Goal: Communication & Community: Participate in discussion

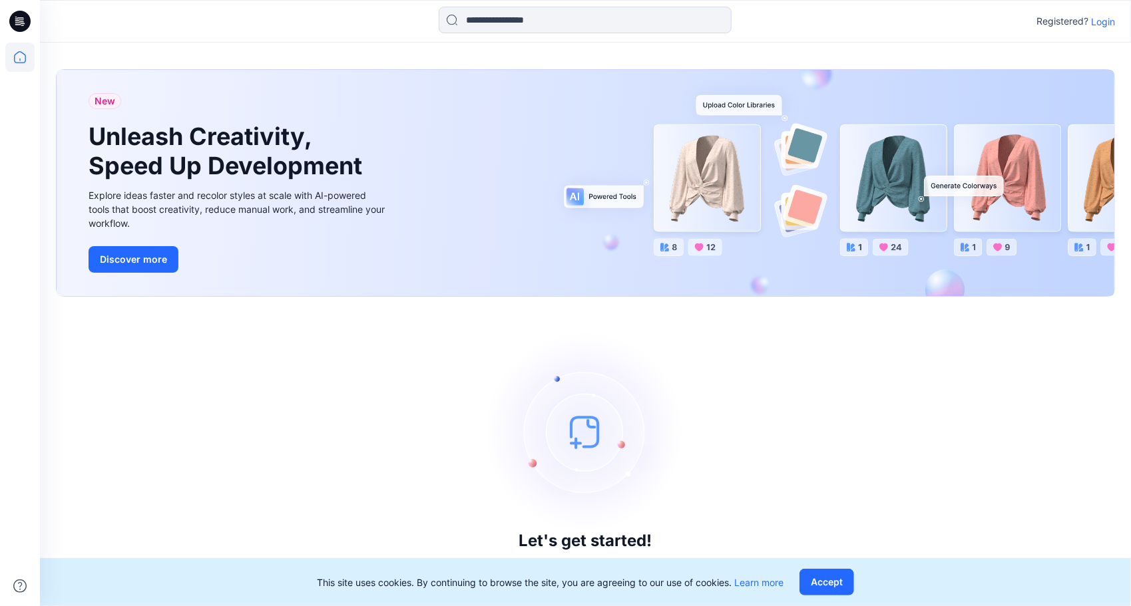
click at [1107, 21] on p "Login" at bounding box center [1103, 22] width 24 height 14
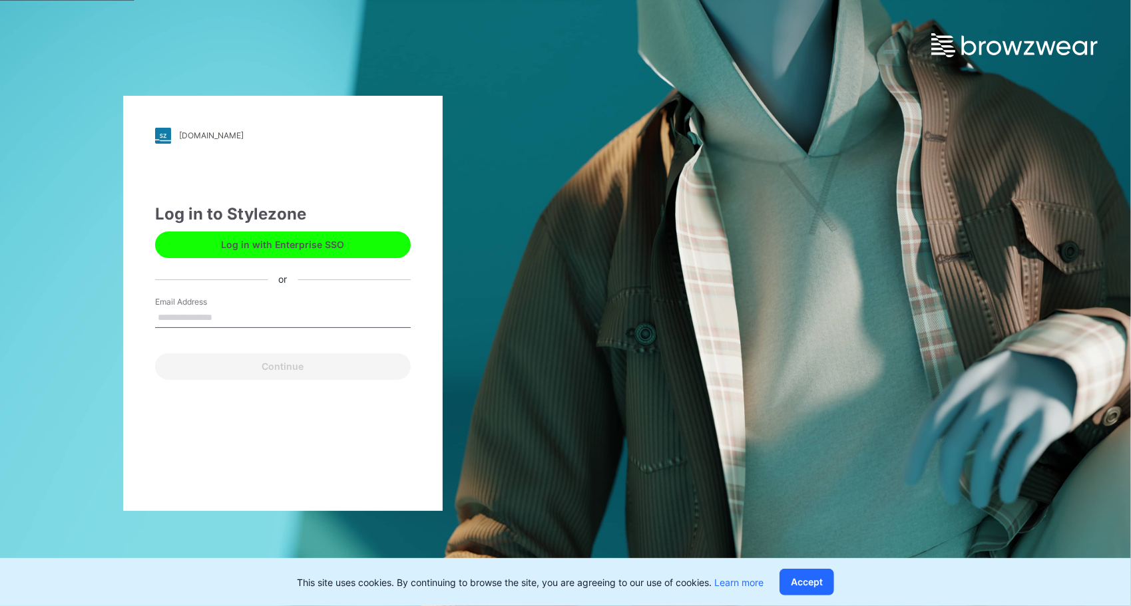
click at [226, 321] on input "Email Address" at bounding box center [283, 318] width 256 height 20
type input "**********"
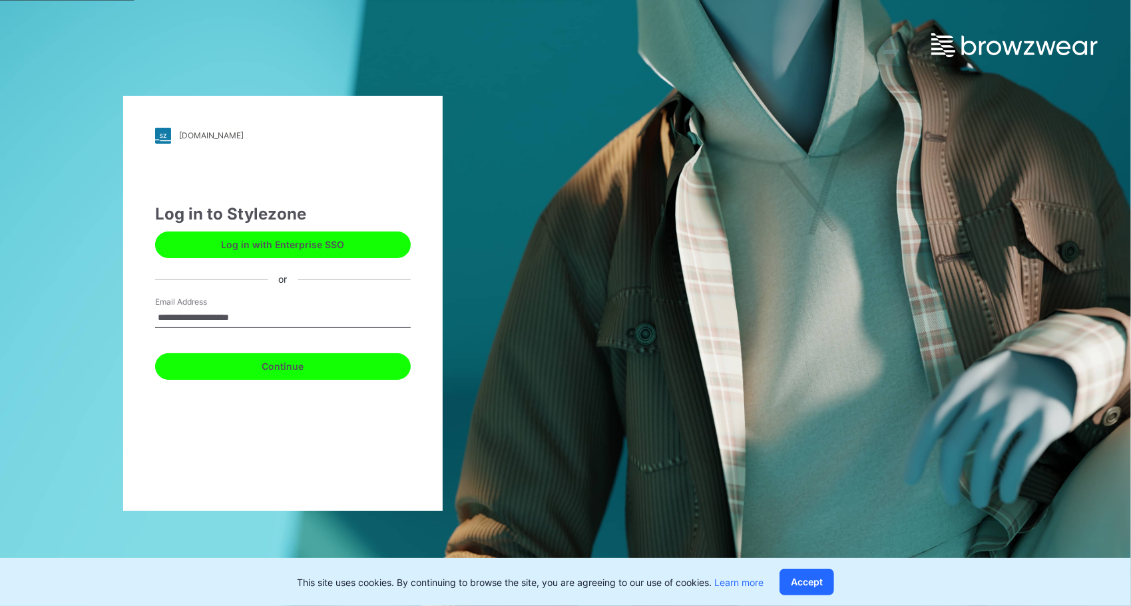
click at [287, 370] on button "Continue" at bounding box center [283, 366] width 256 height 27
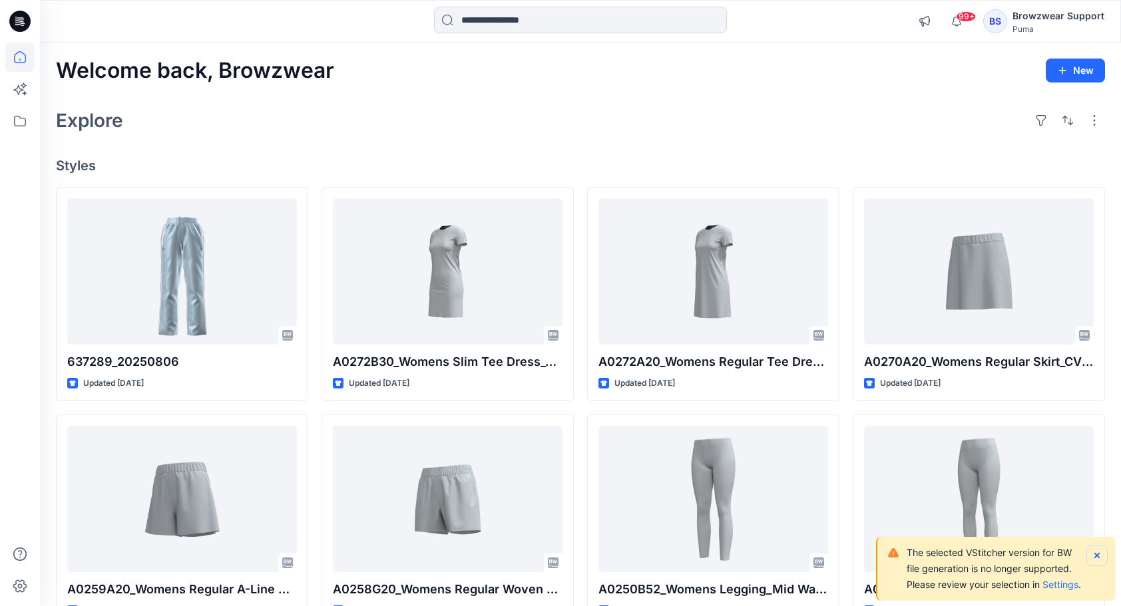
click at [1097, 550] on icon "Notifications-bottom-right" at bounding box center [1096, 555] width 11 height 11
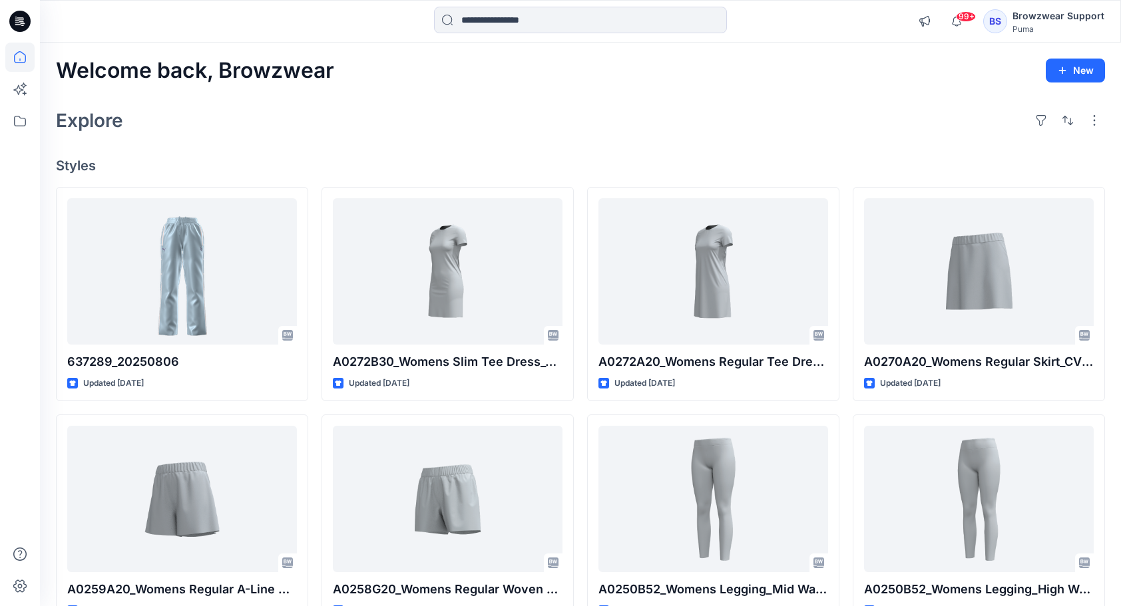
click at [1026, 17] on div "Browzwear Support" at bounding box center [1058, 16] width 92 height 16
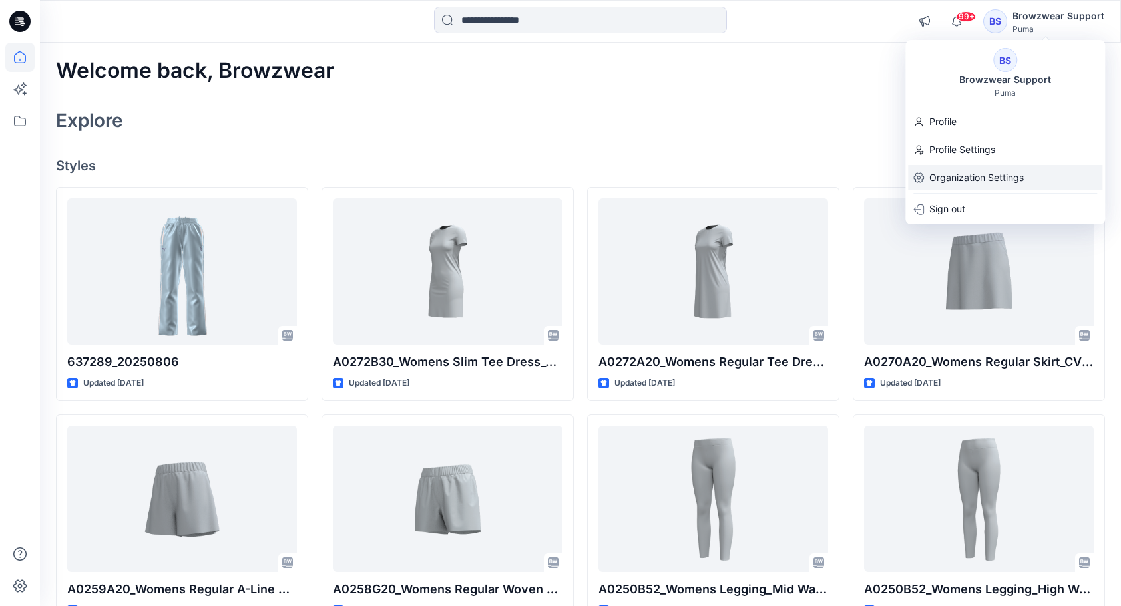
click at [960, 182] on p "Organization Settings" at bounding box center [976, 177] width 94 height 25
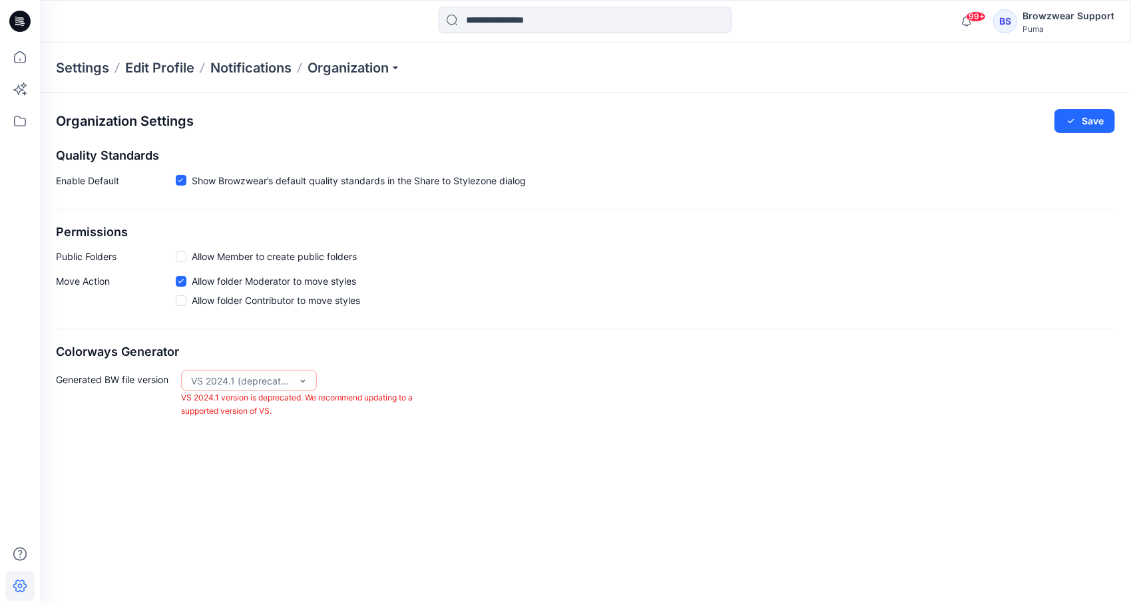
click at [649, 298] on div "Move Action Allow folder Moderator to move styles Allow folder Contributor to m…" at bounding box center [585, 293] width 1059 height 39
click at [21, 59] on icon at bounding box center [19, 57] width 29 height 29
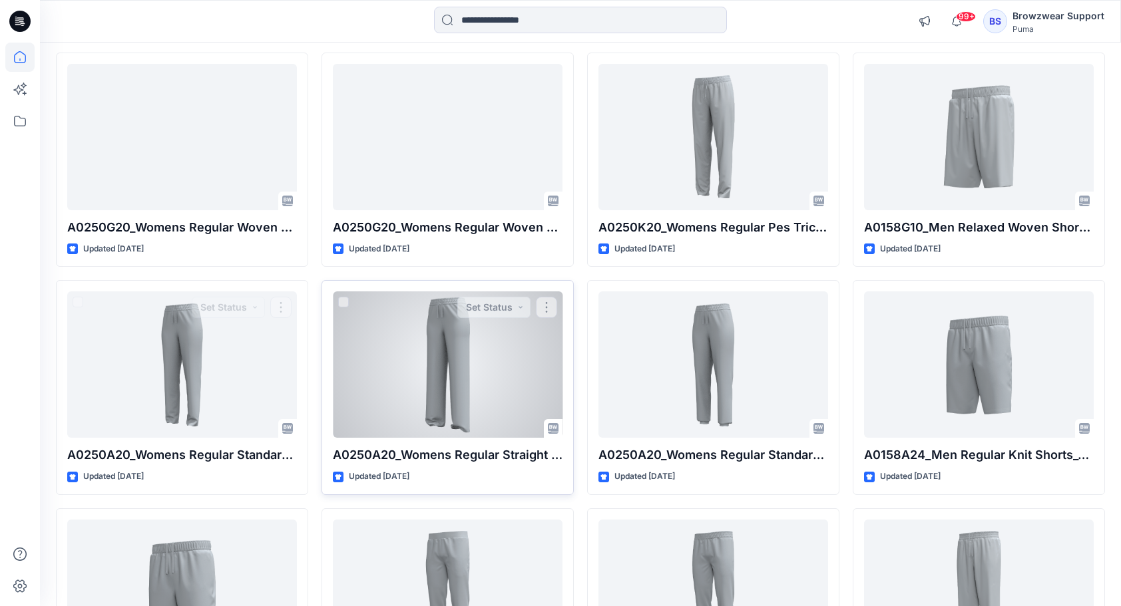
scroll to position [1045, 0]
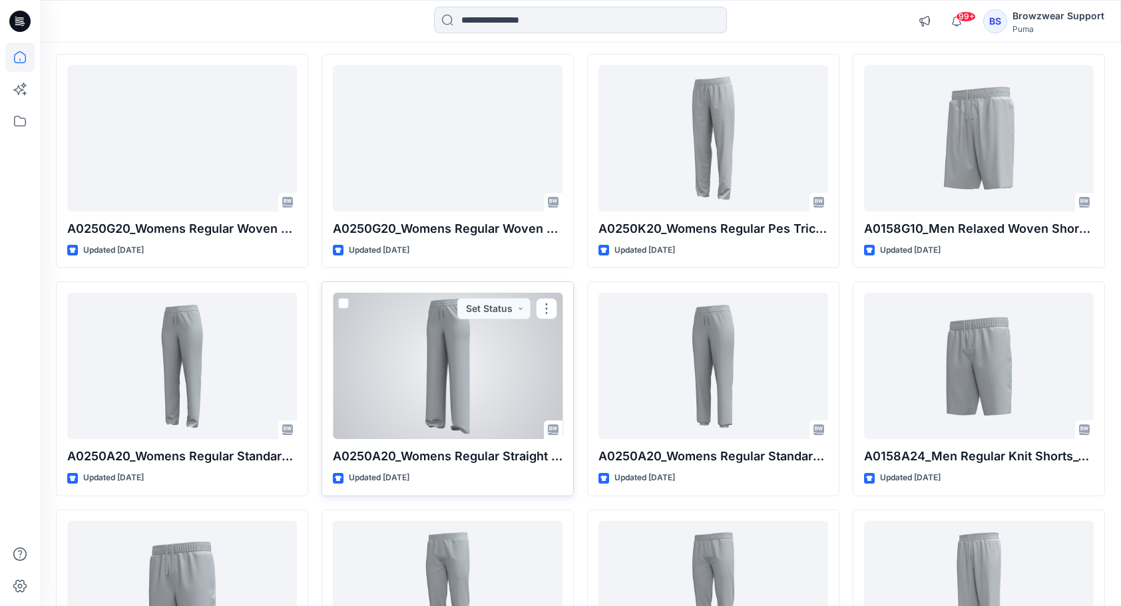
click at [426, 368] on div at bounding box center [448, 366] width 230 height 146
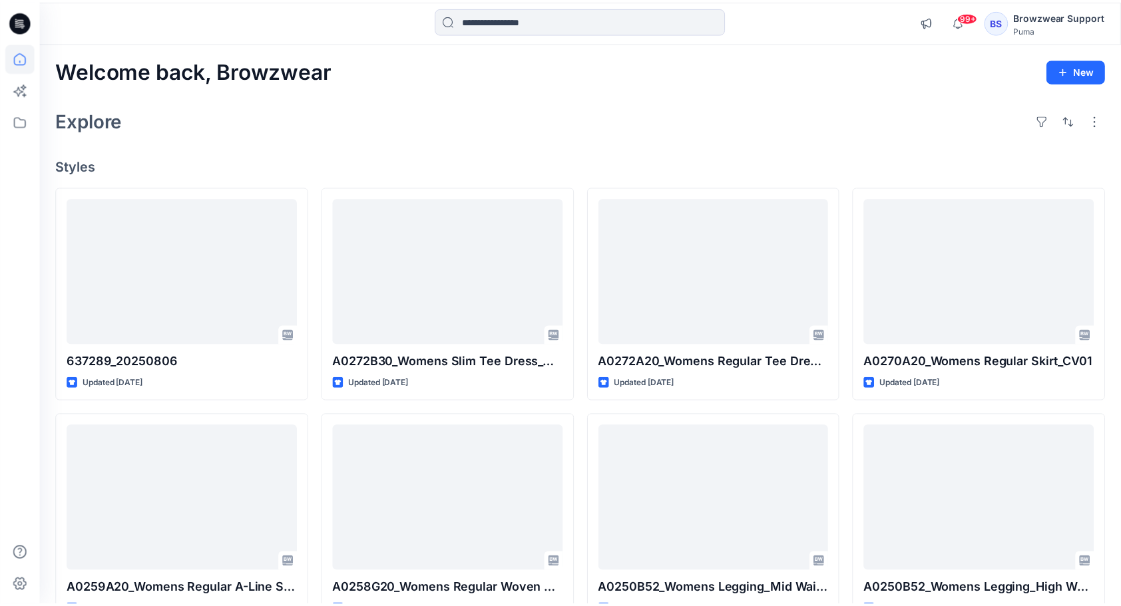
scroll to position [1045, 0]
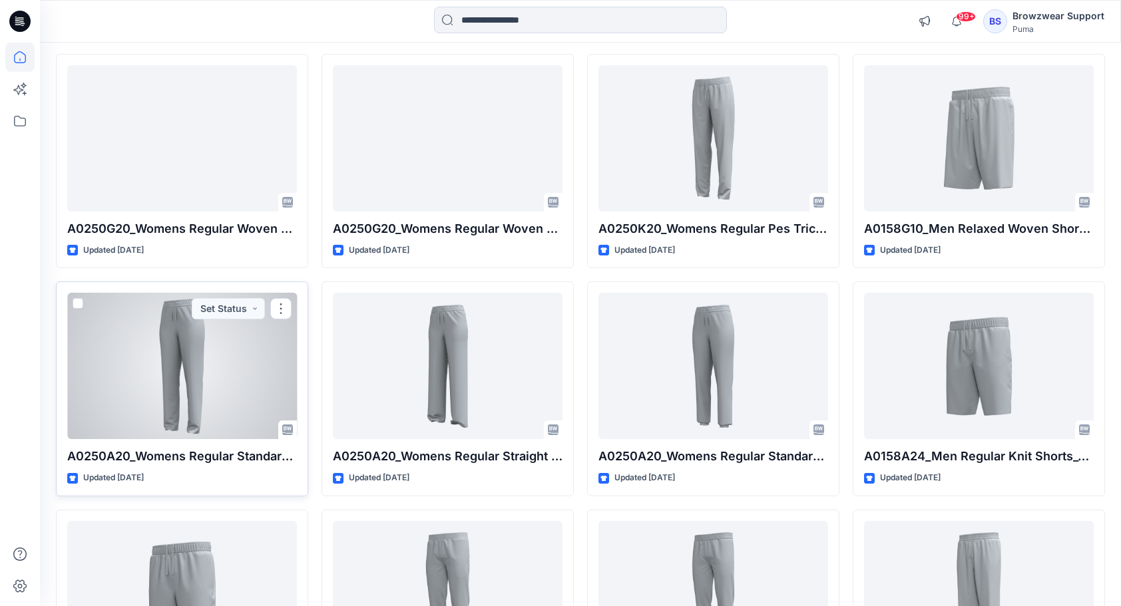
click at [194, 345] on div at bounding box center [182, 366] width 230 height 146
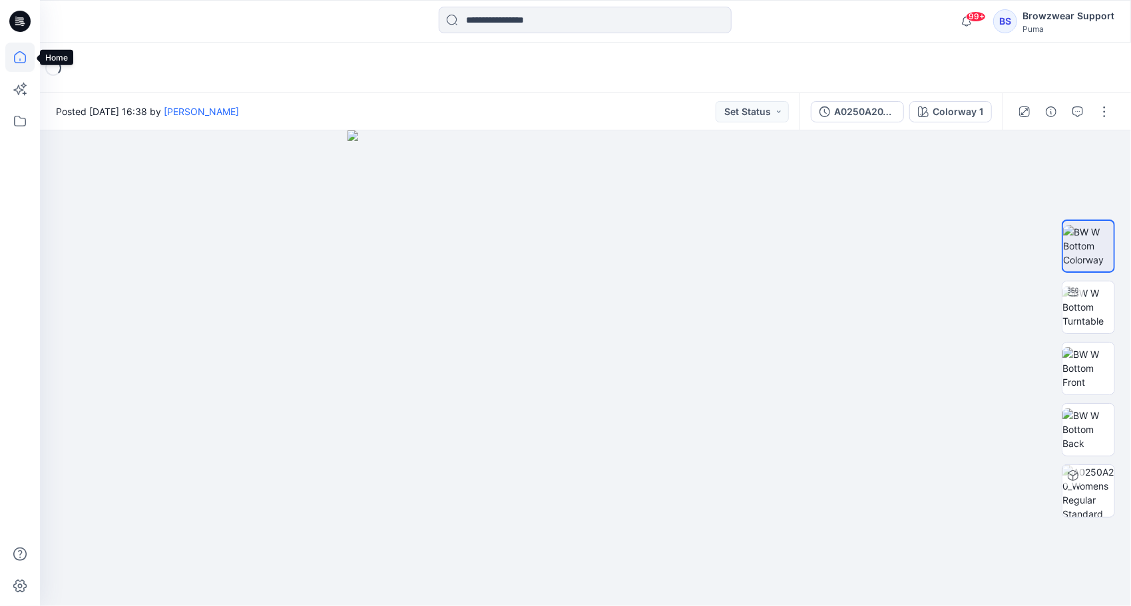
click at [25, 68] on icon at bounding box center [19, 57] width 29 height 29
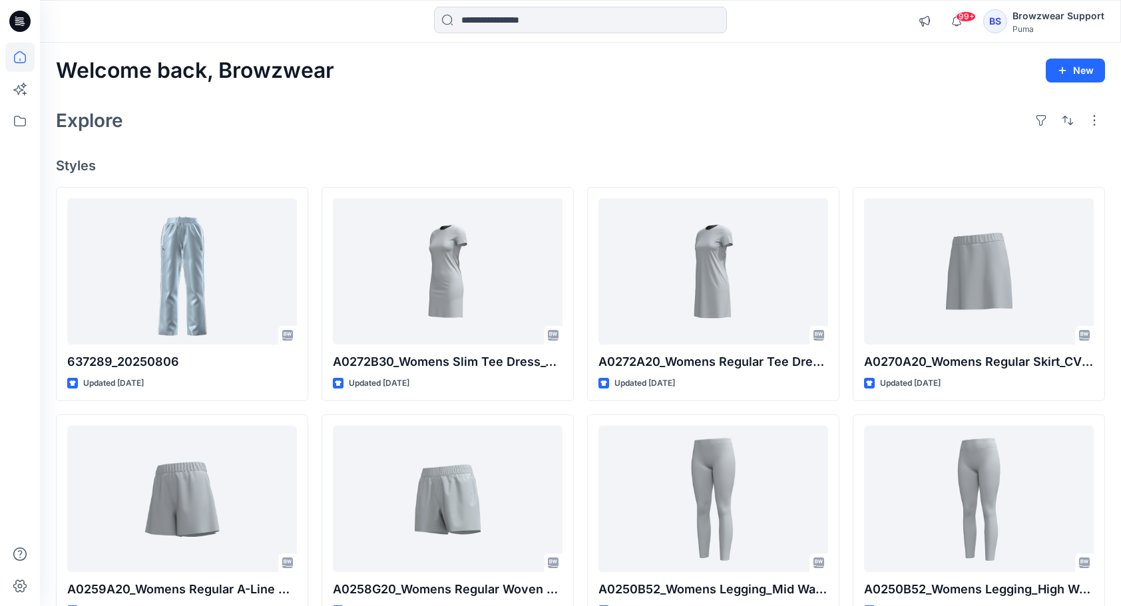
click at [1020, 19] on div "Browzwear Support" at bounding box center [1058, 16] width 92 height 16
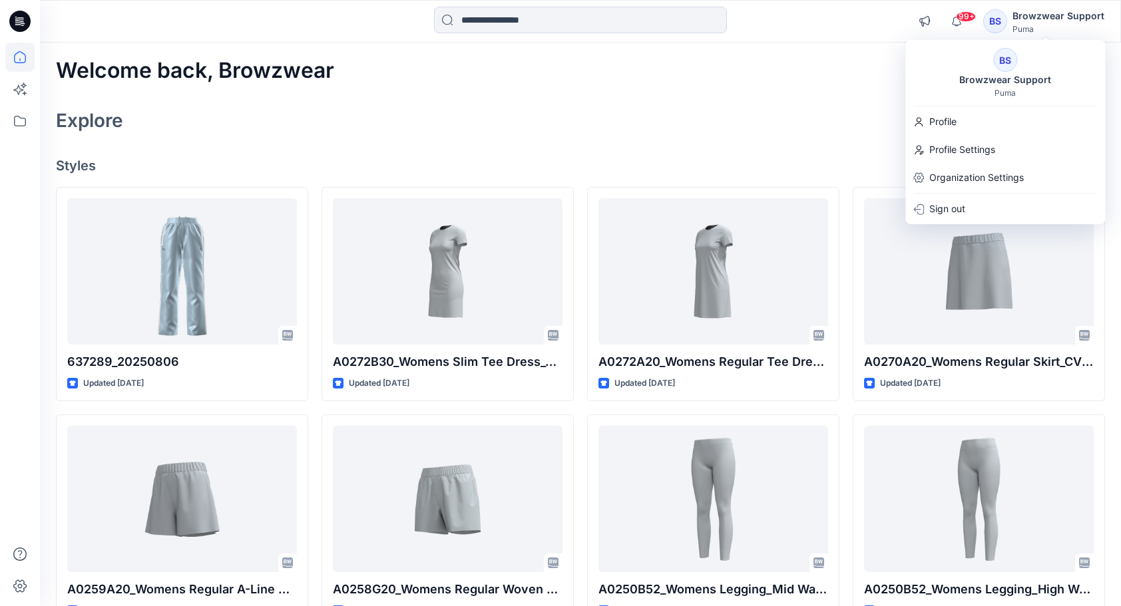
click at [487, 116] on div "Explore" at bounding box center [580, 120] width 1049 height 32
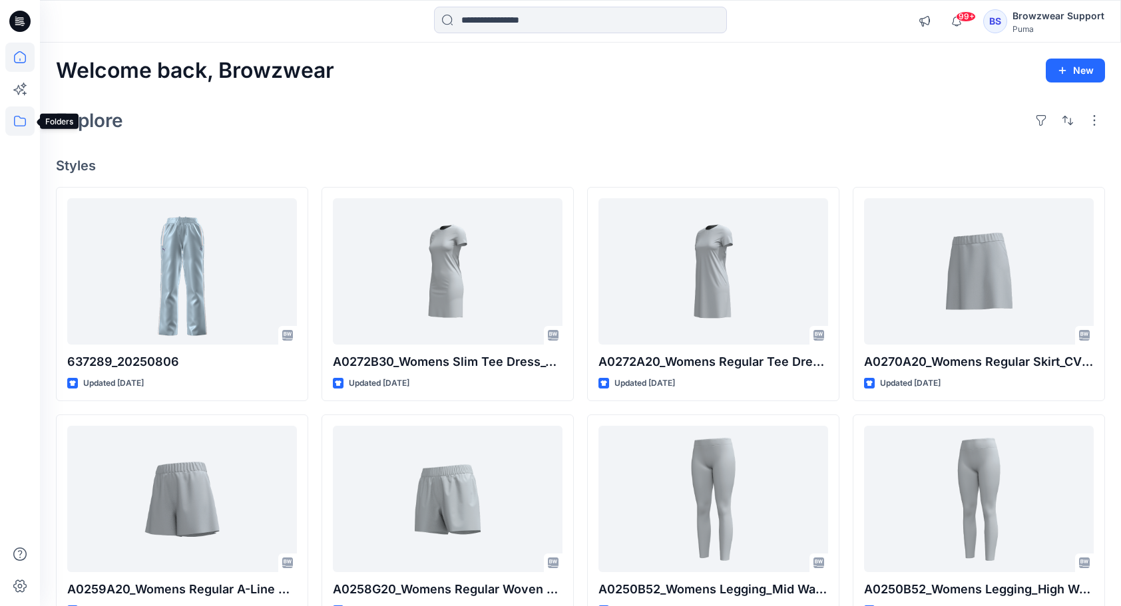
click at [18, 126] on icon at bounding box center [19, 120] width 29 height 29
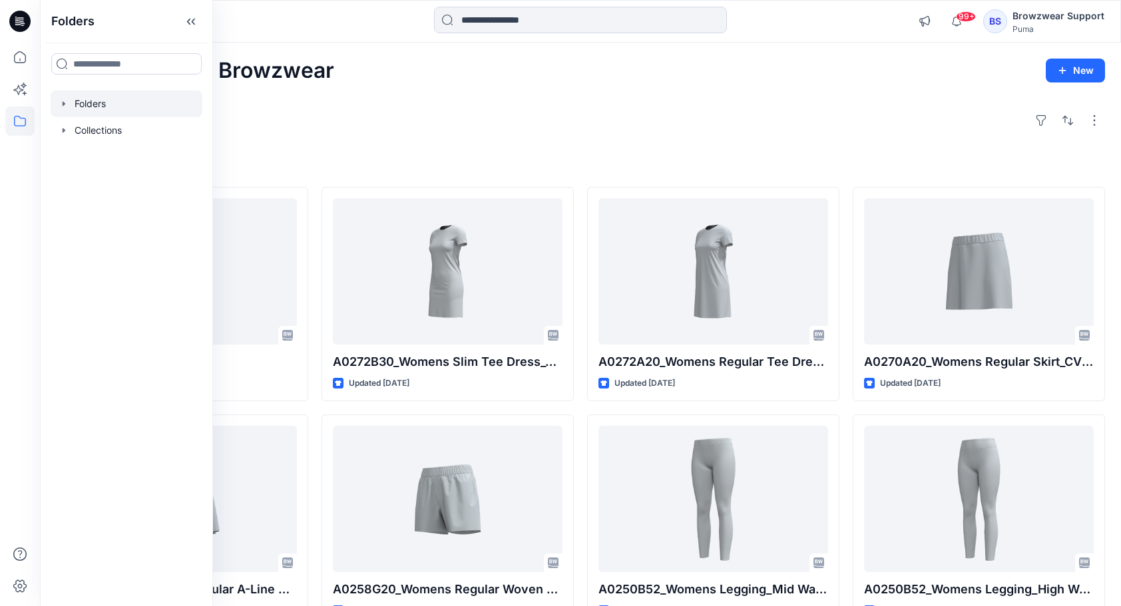
click at [100, 106] on div at bounding box center [127, 104] width 152 height 27
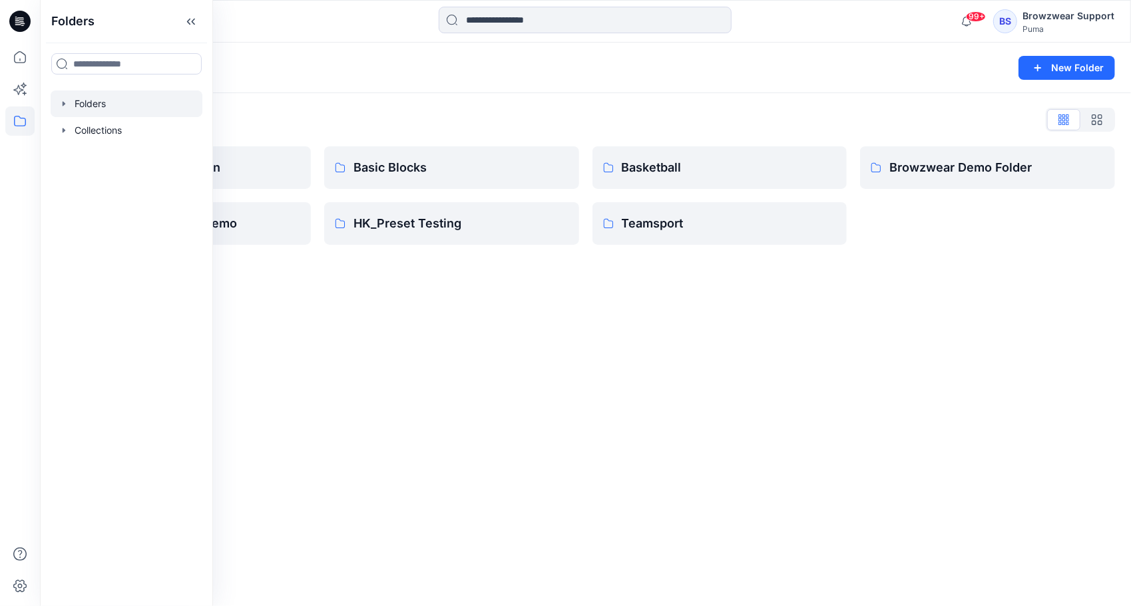
click at [362, 369] on div "Folders New Folder Folders List AW25 BVB test version Browzwear Support Demo Ba…" at bounding box center [585, 325] width 1091 height 564
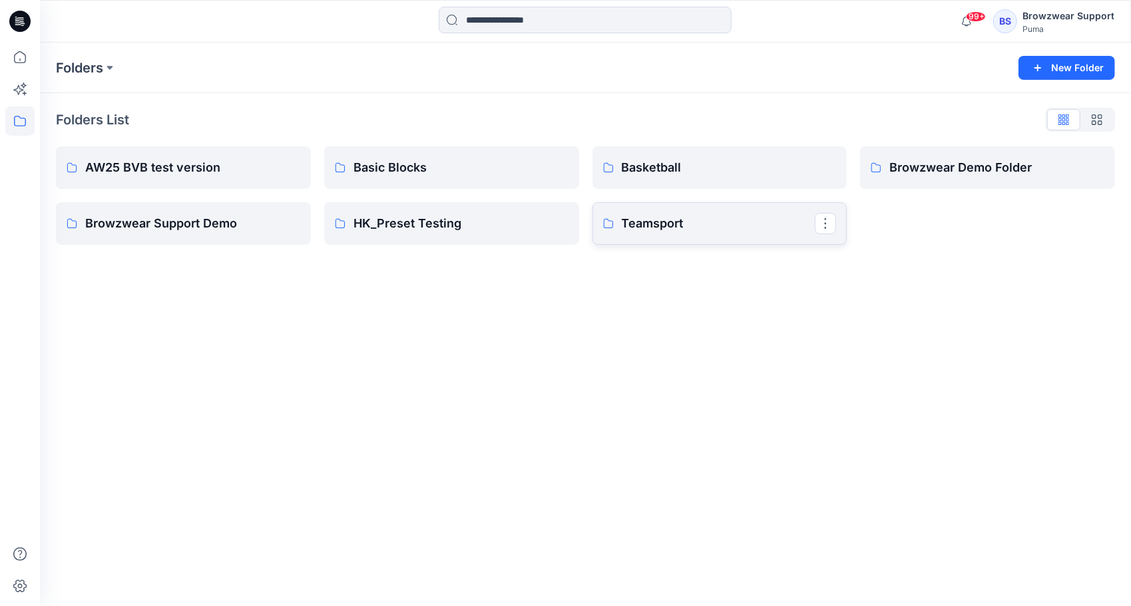
click at [769, 234] on link "Teamsport" at bounding box center [719, 223] width 255 height 43
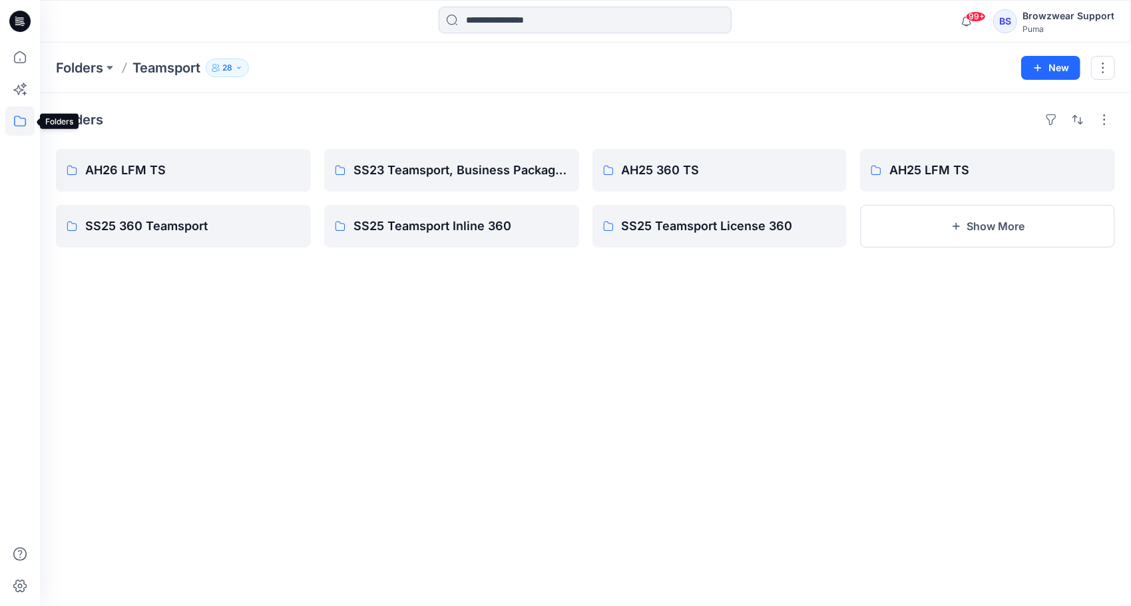
click at [19, 126] on icon at bounding box center [20, 121] width 12 height 11
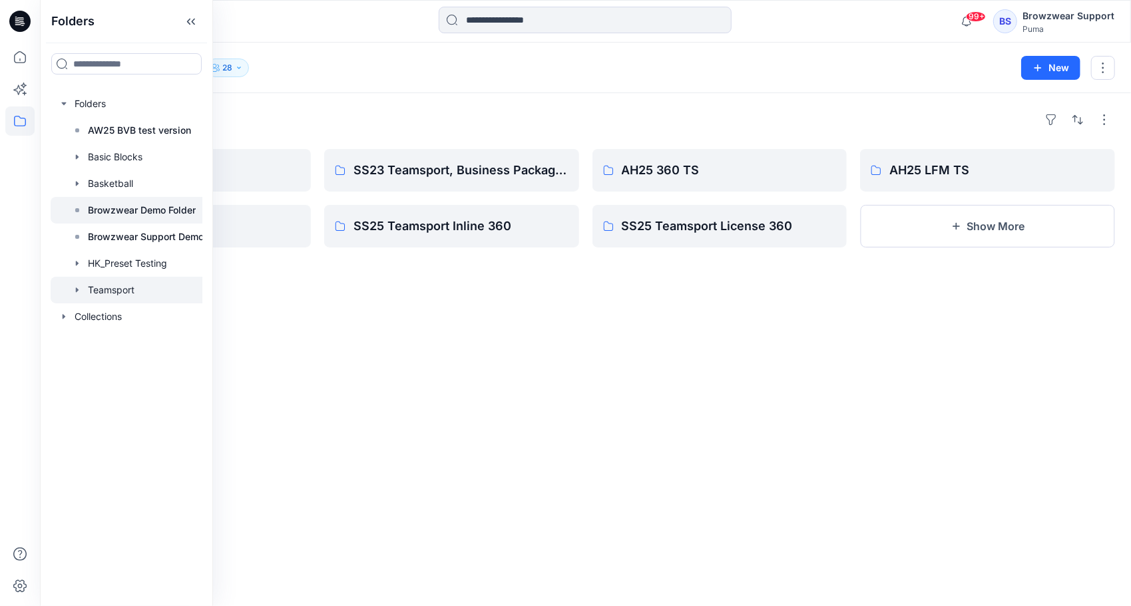
click at [140, 217] on p "Browzwear Demo Folder" at bounding box center [142, 210] width 108 height 16
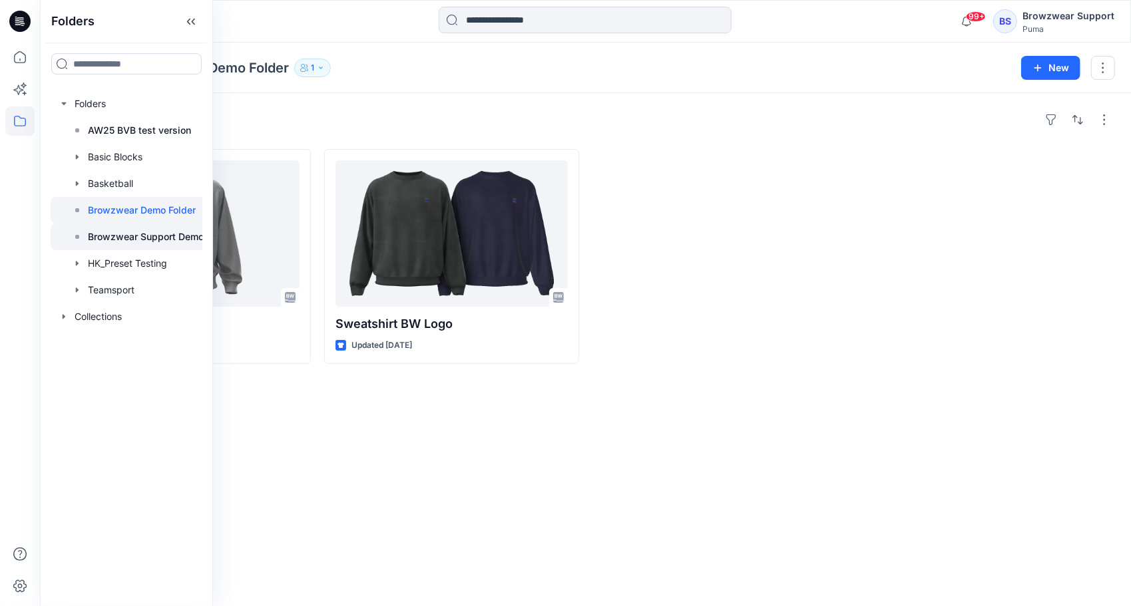
click at [142, 242] on p "Browzwear Support Demo" at bounding box center [146, 237] width 116 height 16
click at [379, 478] on div "Styles Sweatshirt Hoops Updated a month ago Sweatshirt BW Logo Updated a month …" at bounding box center [585, 349] width 1091 height 513
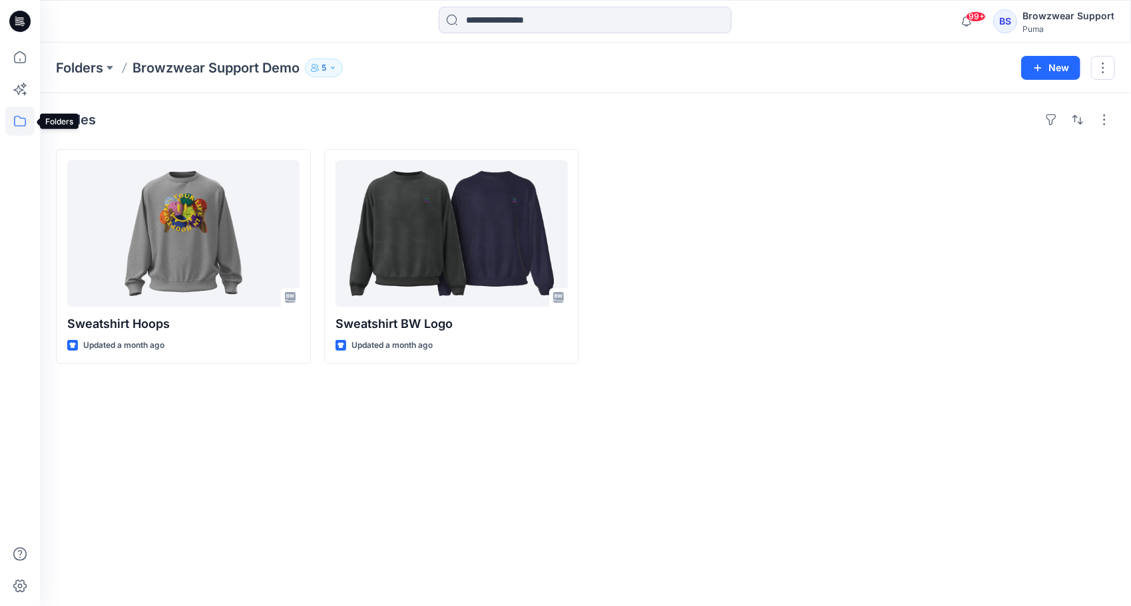
click at [15, 122] on icon at bounding box center [19, 120] width 29 height 29
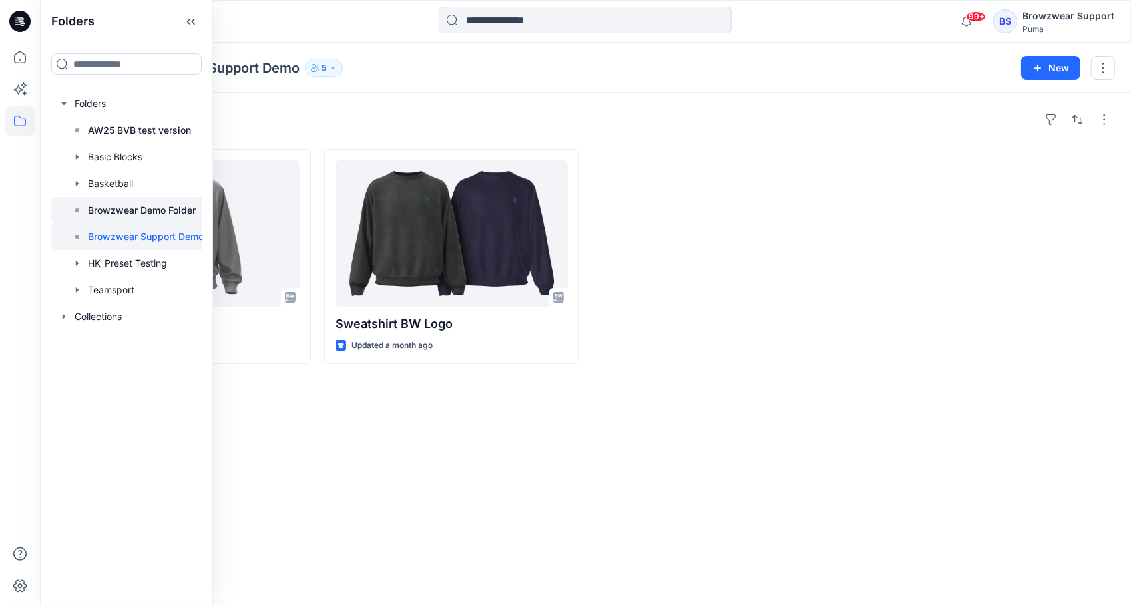
click at [125, 210] on p "Browzwear Demo Folder" at bounding box center [142, 210] width 108 height 16
click at [126, 236] on p "Browzwear Support Demo" at bounding box center [146, 237] width 116 height 16
click at [144, 130] on p "AW25 BVB test version" at bounding box center [139, 130] width 103 height 16
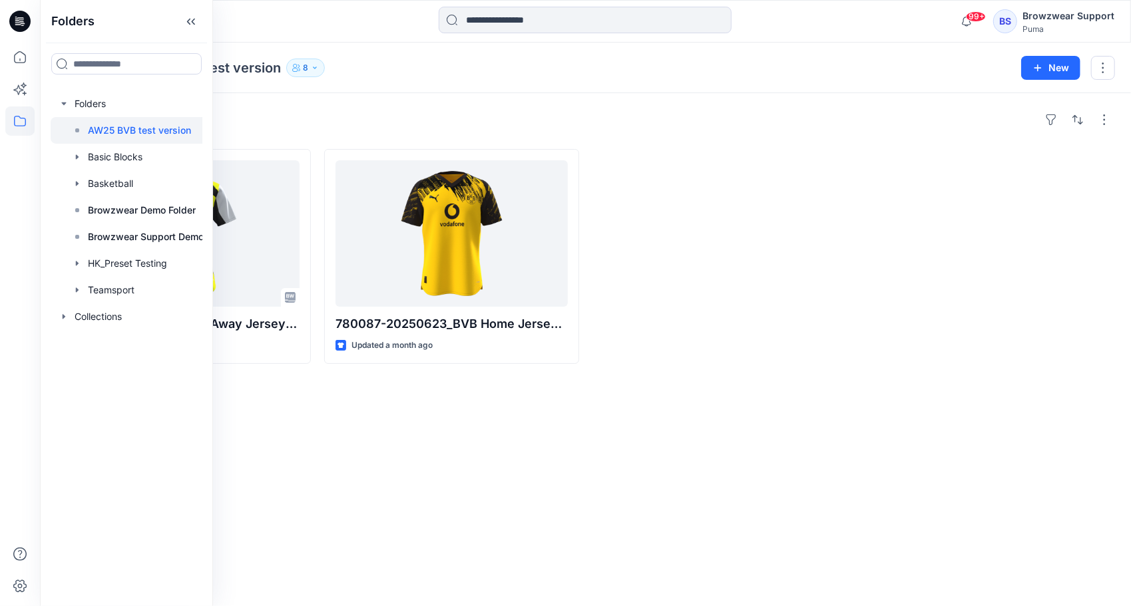
click at [357, 464] on div "Styles 780103_20250620_BVB Away Jersey Authentic Updated a month ago 780087-202…" at bounding box center [585, 349] width 1091 height 513
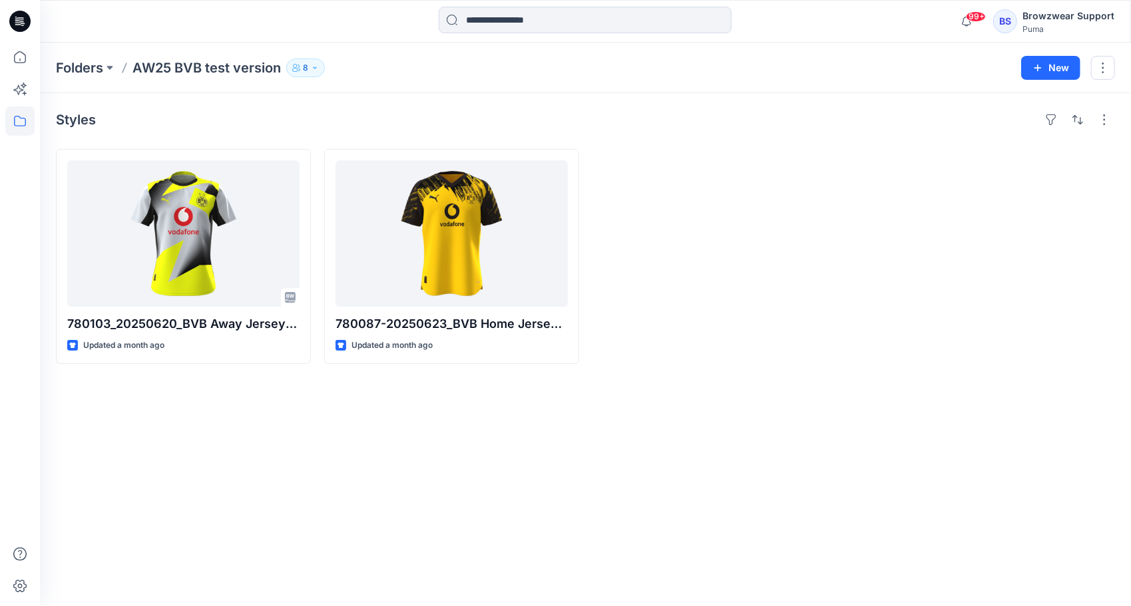
click at [309, 67] on button "8" at bounding box center [305, 68] width 39 height 19
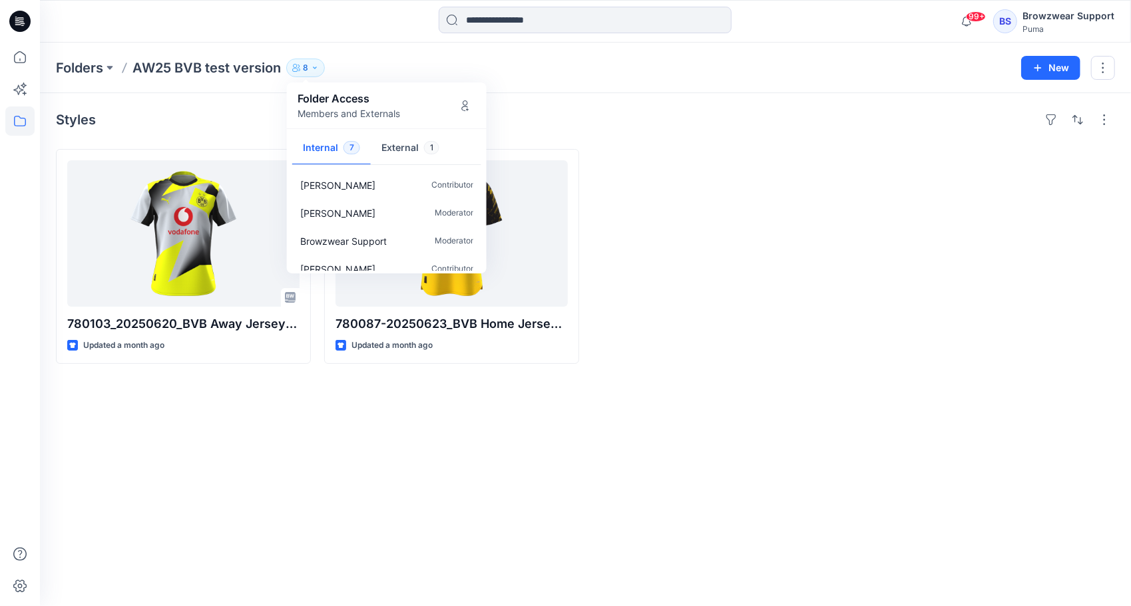
click at [433, 447] on div "Styles 780103_20250620_BVB Away Jersey Authentic Updated a month ago 780087-202…" at bounding box center [585, 349] width 1091 height 513
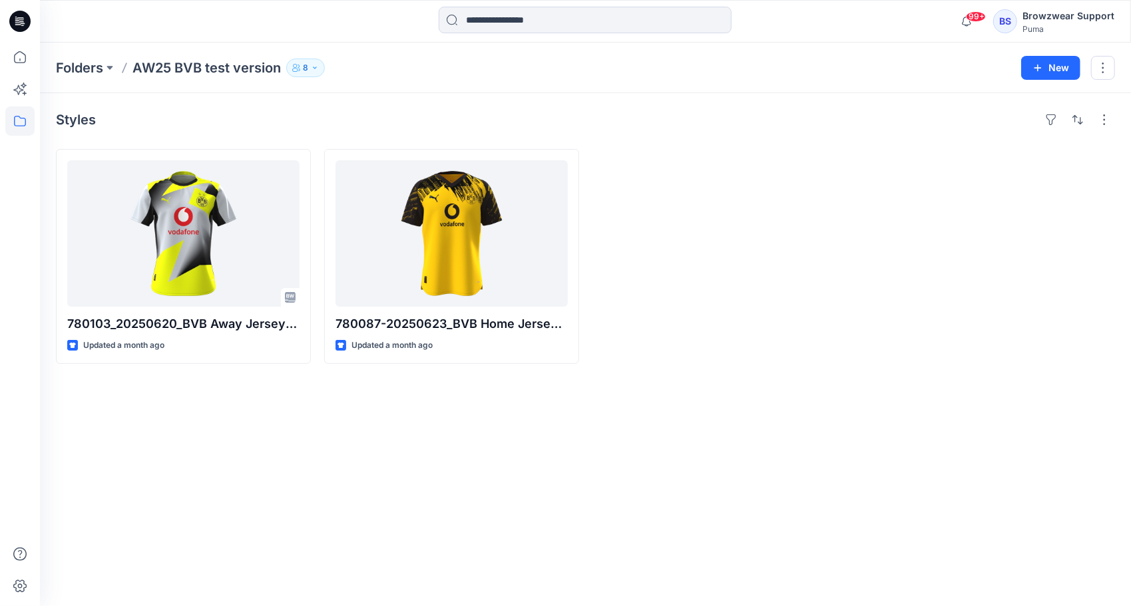
click at [307, 69] on p "8" at bounding box center [305, 68] width 5 height 15
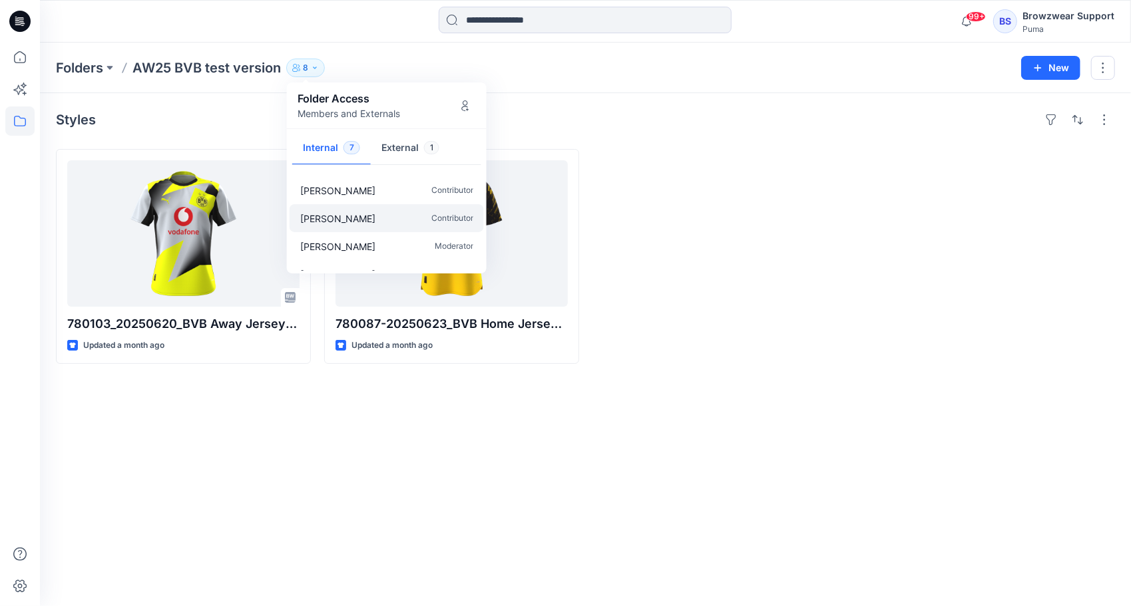
scroll to position [96, 0]
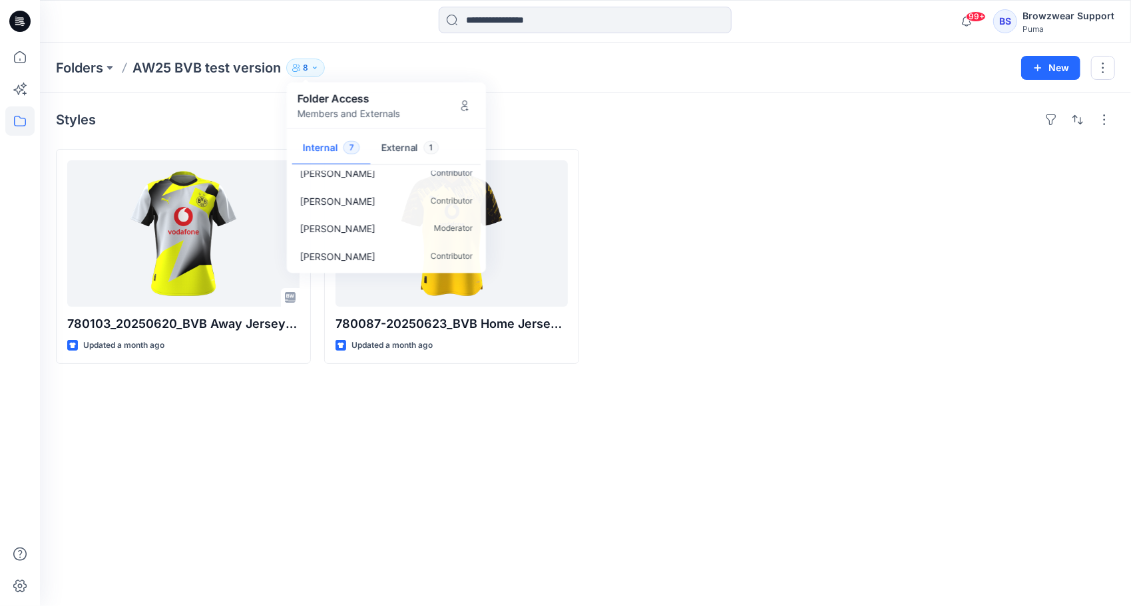
click at [807, 333] on div at bounding box center [719, 256] width 255 height 215
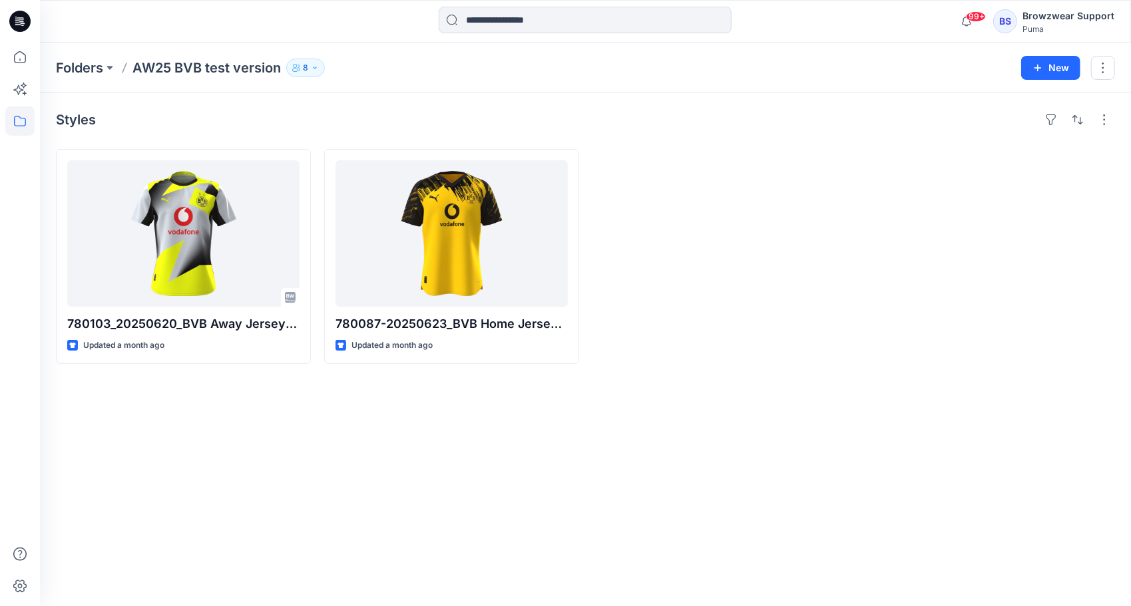
click at [759, 458] on div "Styles 780103_20250620_BVB Away Jersey Authentic Updated a month ago 780087-202…" at bounding box center [585, 349] width 1091 height 513
click at [789, 232] on div at bounding box center [719, 256] width 255 height 215
click at [210, 480] on div "Styles 780103_20250620_BVB Away Jersey Authentic Updated a month ago 780087-202…" at bounding box center [585, 349] width 1091 height 513
click at [693, 242] on div at bounding box center [719, 256] width 255 height 215
click at [695, 240] on div at bounding box center [719, 256] width 255 height 215
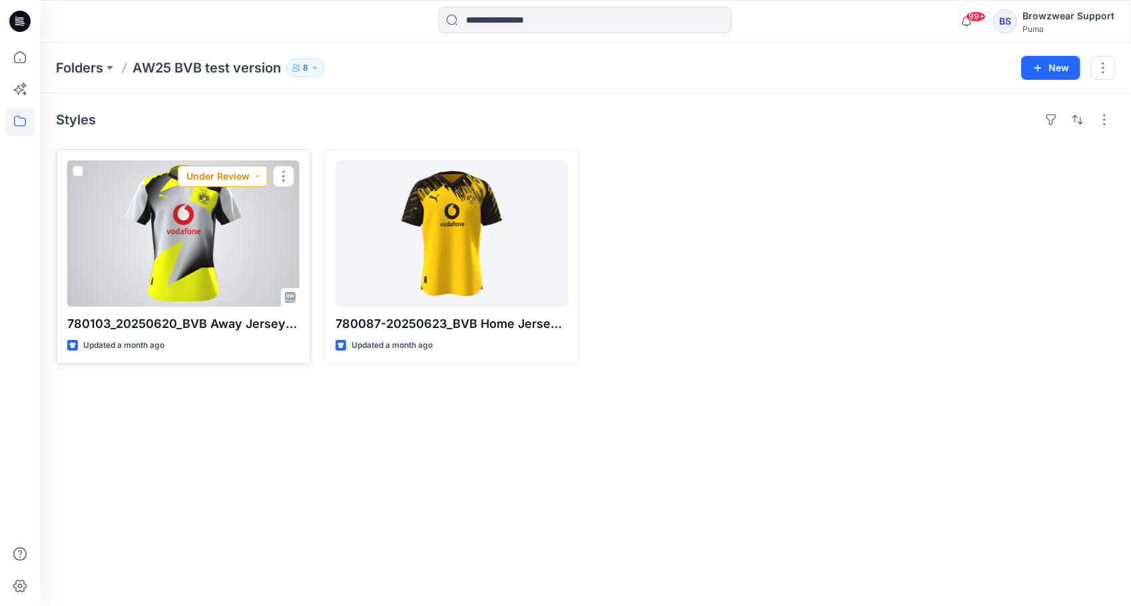
click at [258, 173] on button "Under Review" at bounding box center [223, 176] width 90 height 21
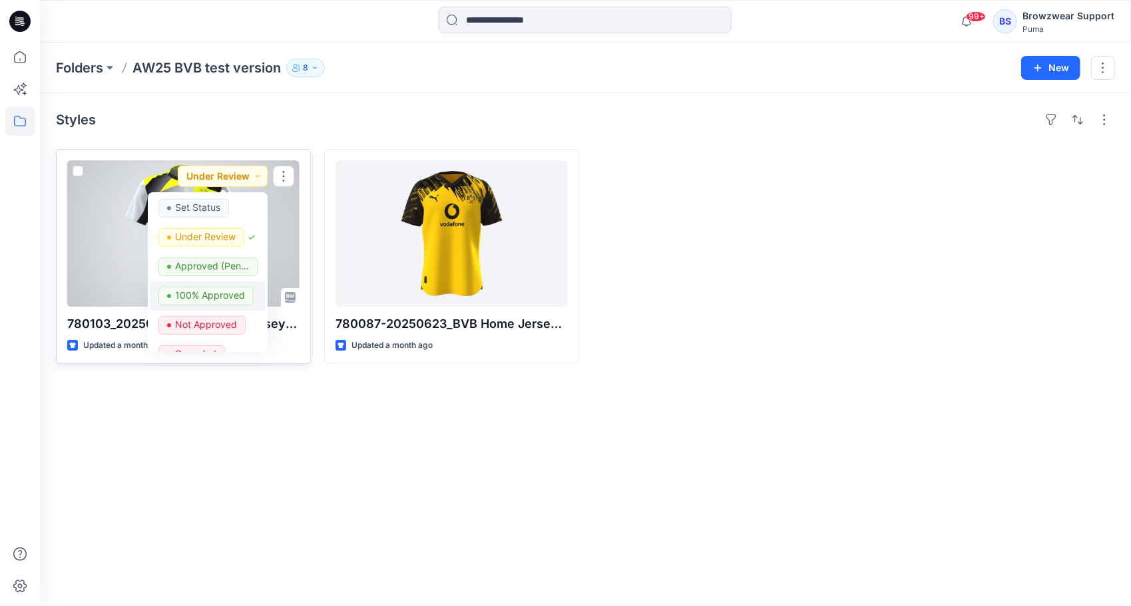
scroll to position [0, 0]
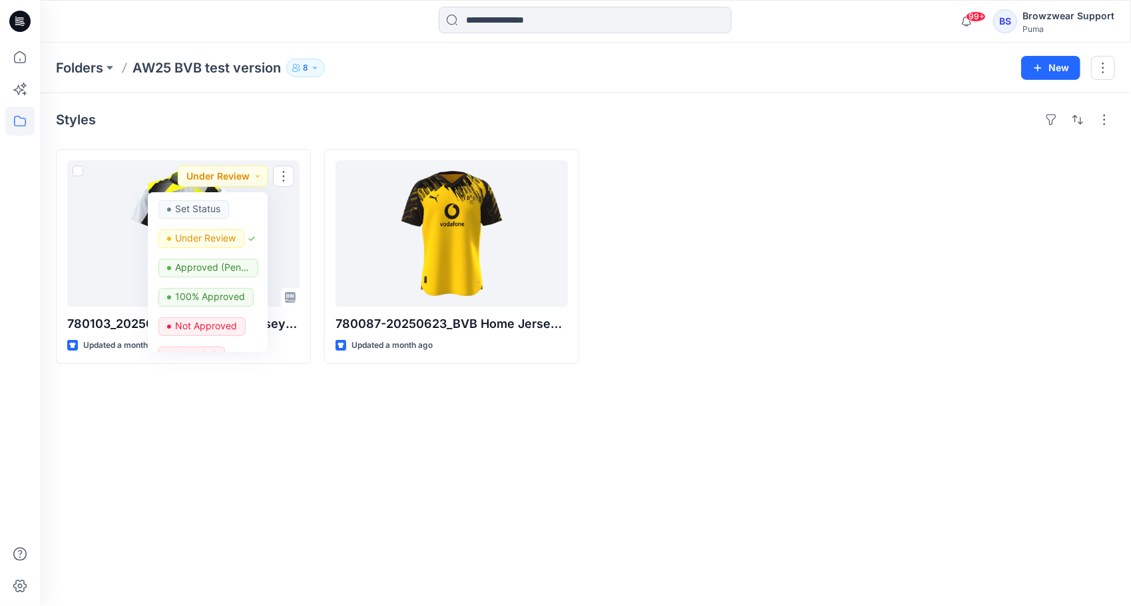
click at [260, 462] on div "Styles 780103_20250620_BVB Away Jersey Authentic Updated a month ago Under Revi…" at bounding box center [585, 349] width 1091 height 513
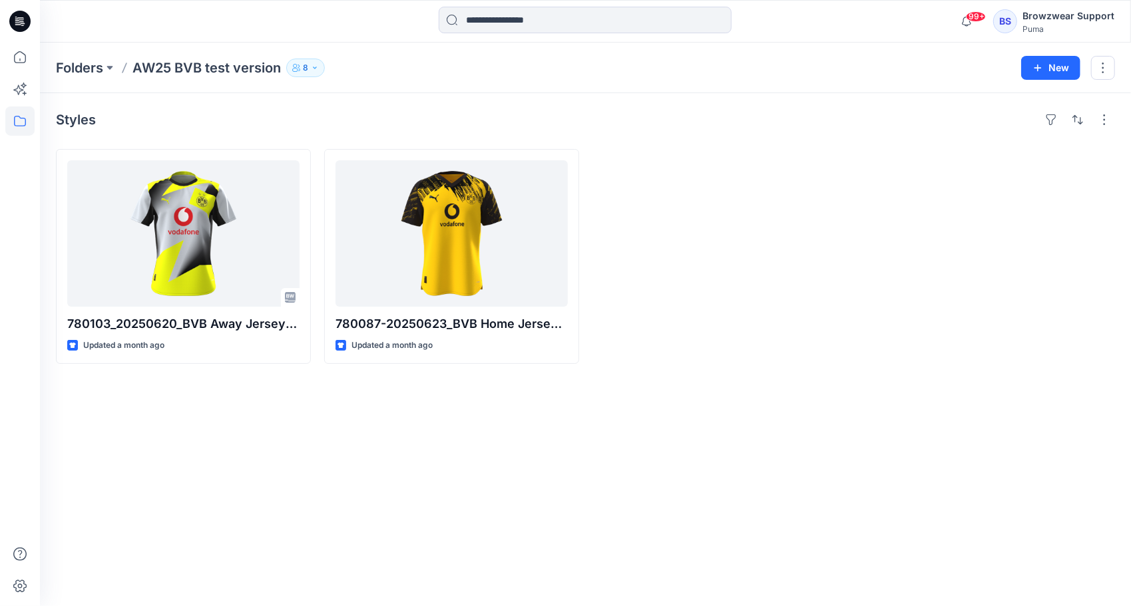
click at [310, 69] on button "8" at bounding box center [305, 68] width 39 height 19
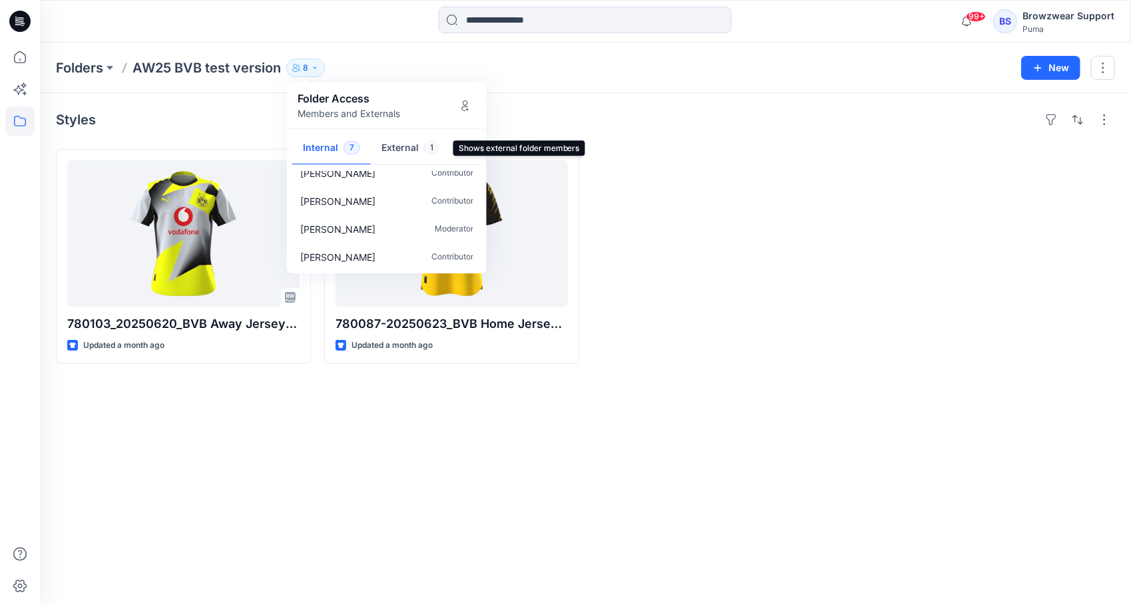
click at [402, 149] on button "External 1" at bounding box center [410, 149] width 79 height 34
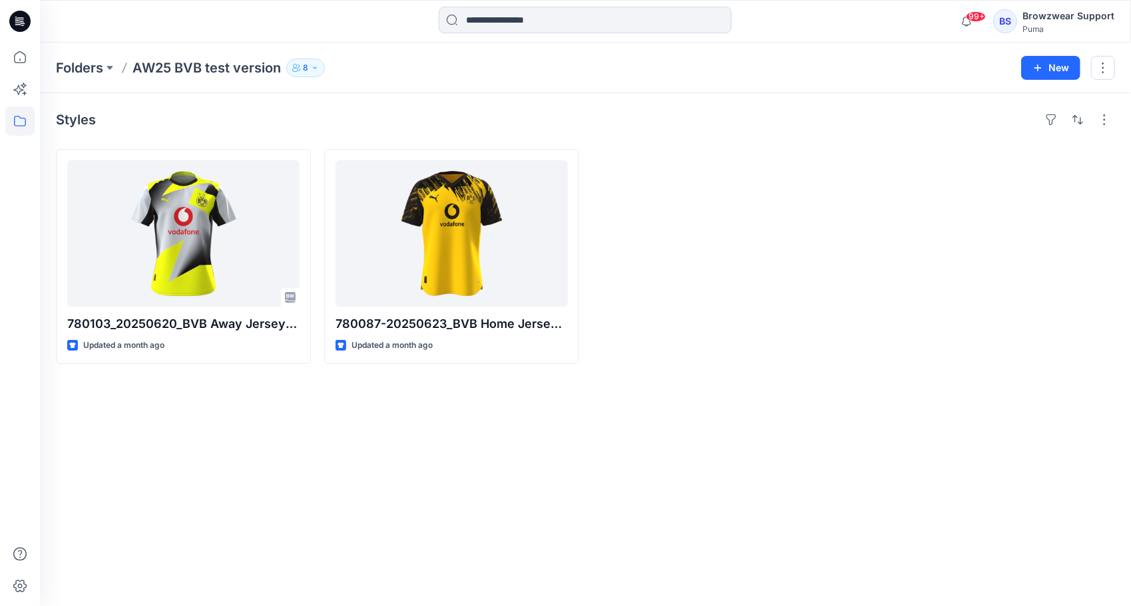
click at [406, 476] on div "Styles 780103_20250620_BVB Away Jersey Authentic Updated a month ago 780087-202…" at bounding box center [585, 349] width 1091 height 513
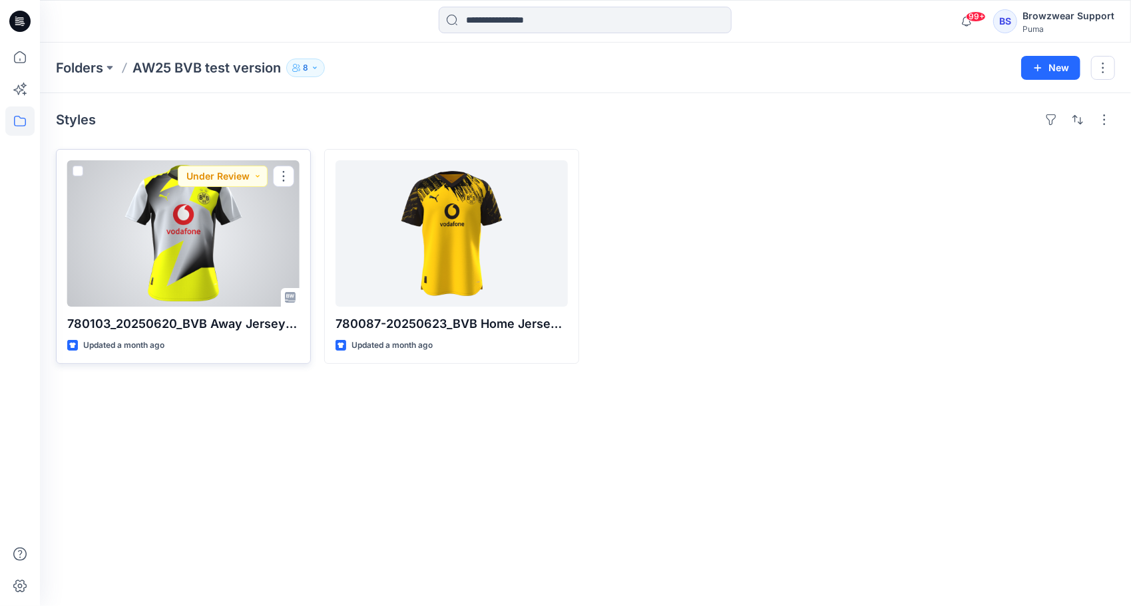
click at [192, 244] on div at bounding box center [183, 233] width 232 height 146
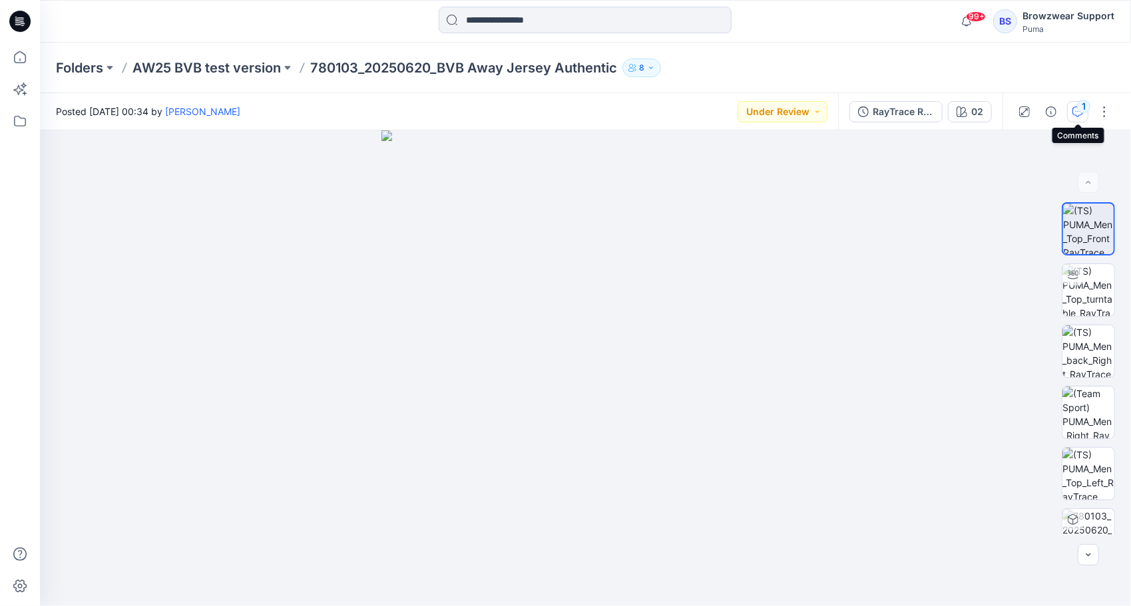
click at [1076, 115] on icon "button" at bounding box center [1077, 111] width 11 height 11
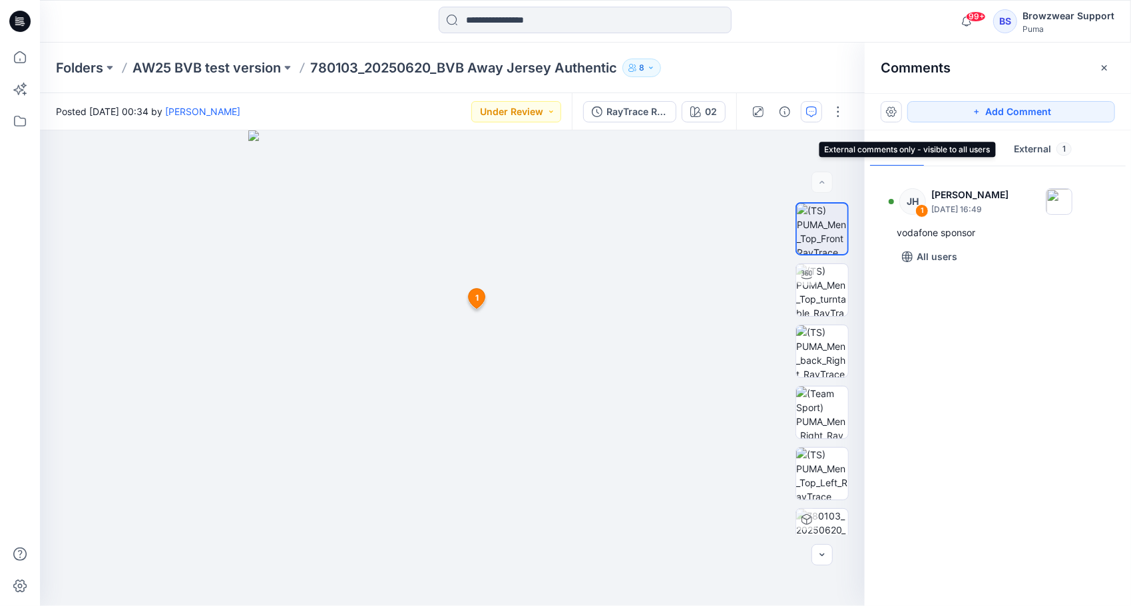
click at [1035, 150] on button "External 1" at bounding box center [1042, 150] width 79 height 34
click at [952, 153] on button "Internal 0" at bounding box center [963, 150] width 79 height 34
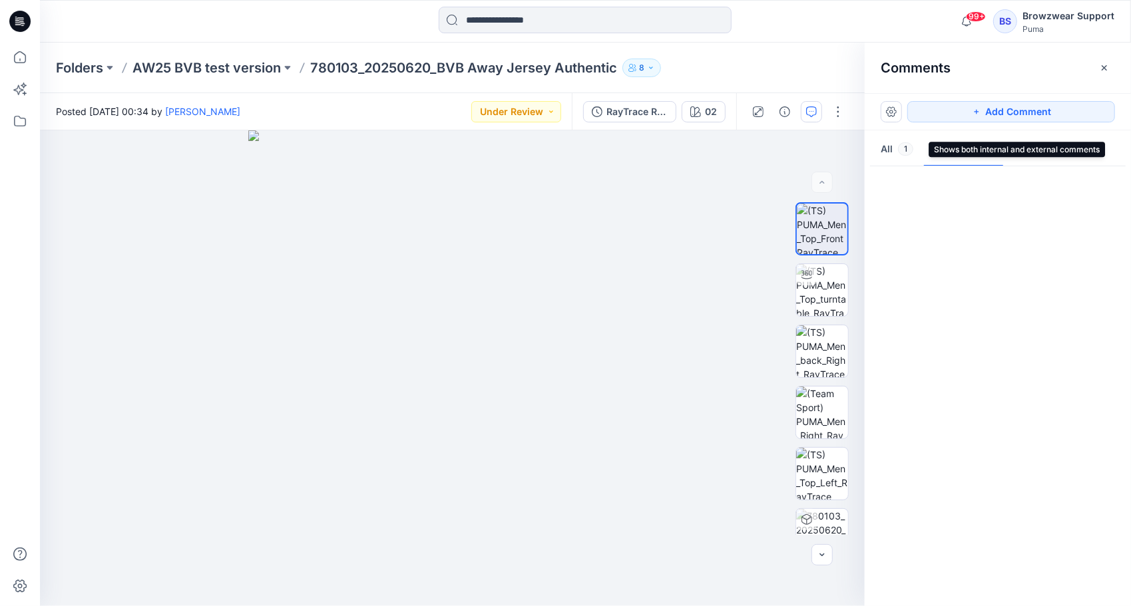
click at [888, 149] on button "All 1" at bounding box center [897, 150] width 54 height 34
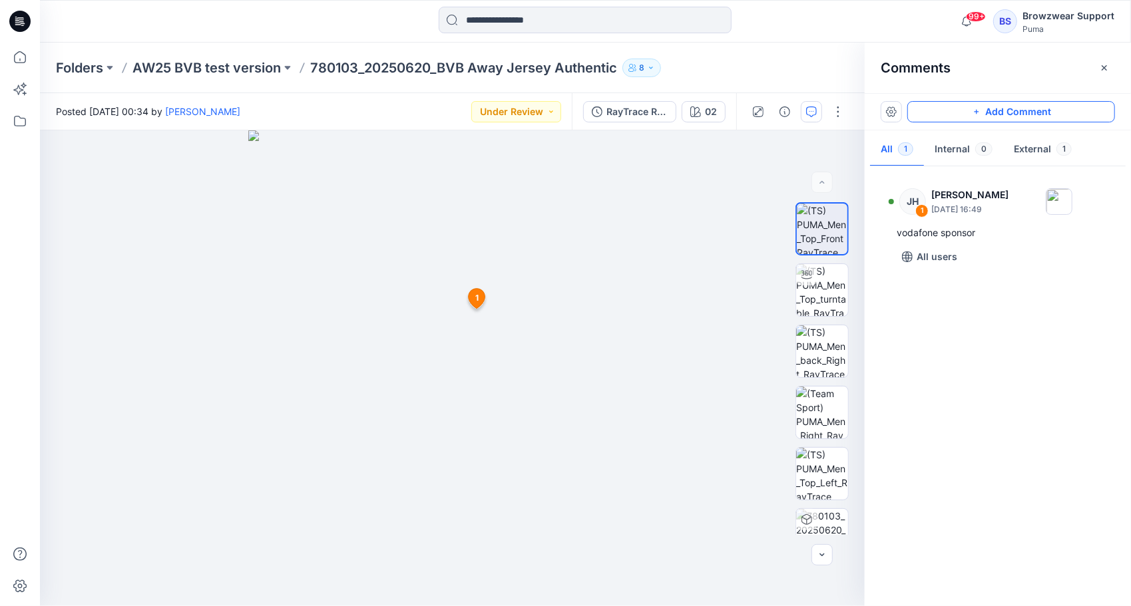
click at [1021, 109] on button "Add Comment" at bounding box center [1011, 111] width 208 height 21
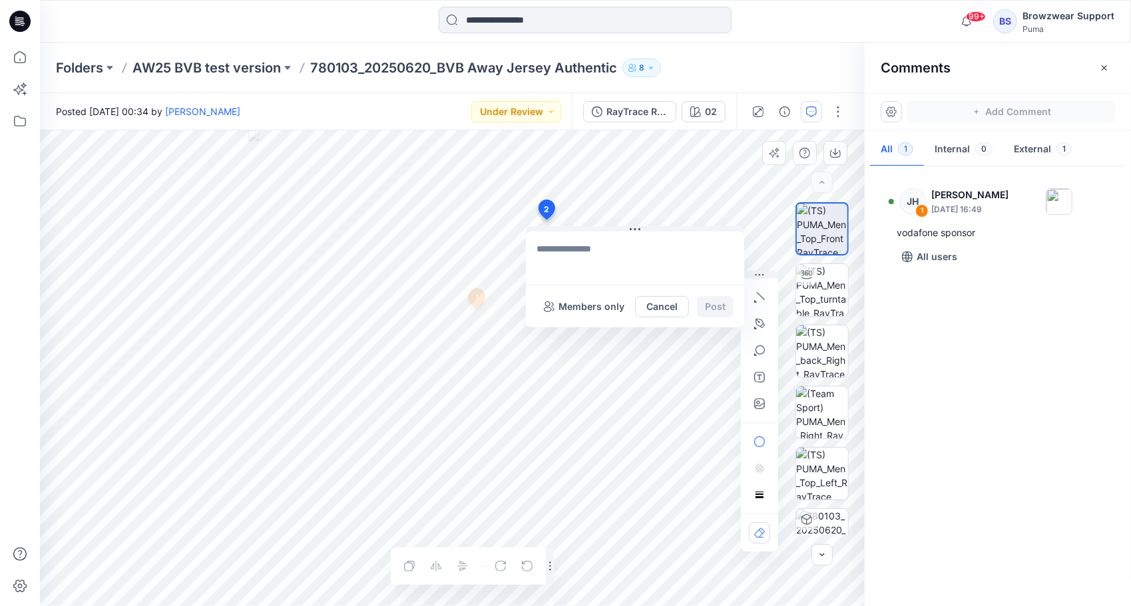
click at [546, 220] on div "2 Members only Cancel Post 1 JH James Hanson July 21, 2025 16:49 vodafone spons…" at bounding box center [452, 368] width 824 height 476
click at [552, 250] on textarea "**********" at bounding box center [635, 258] width 218 height 53
click at [0, 0] on lt-span "* ******" at bounding box center [0, 0] width 0 height 0
click at [700, 247] on textarea "**********" at bounding box center [635, 258] width 218 height 53
type textarea "**********"
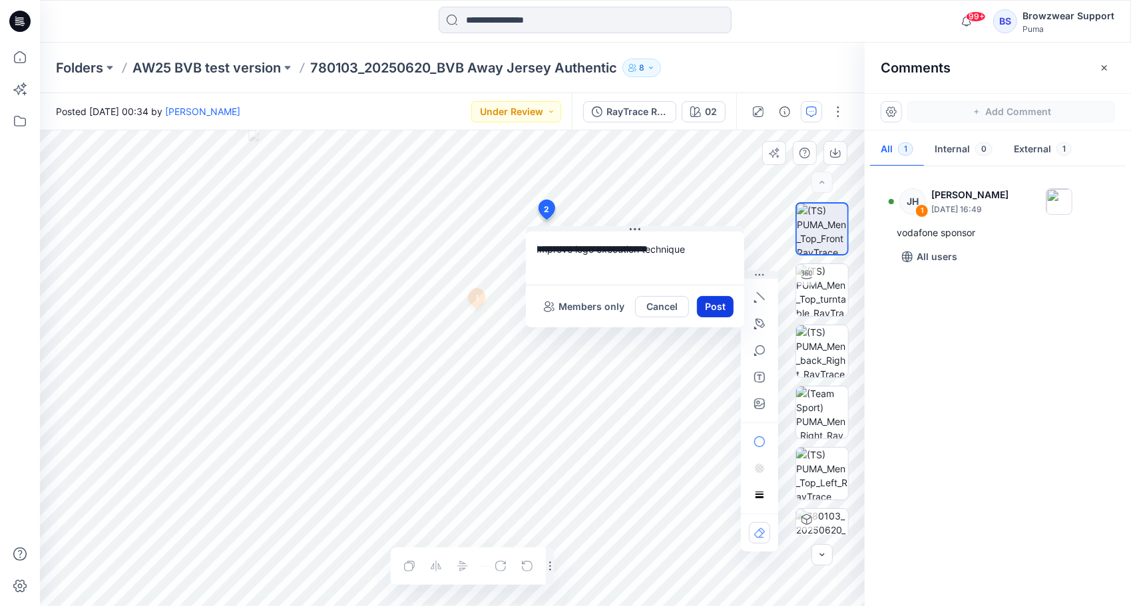
click at [717, 308] on button "Post" at bounding box center [715, 306] width 37 height 21
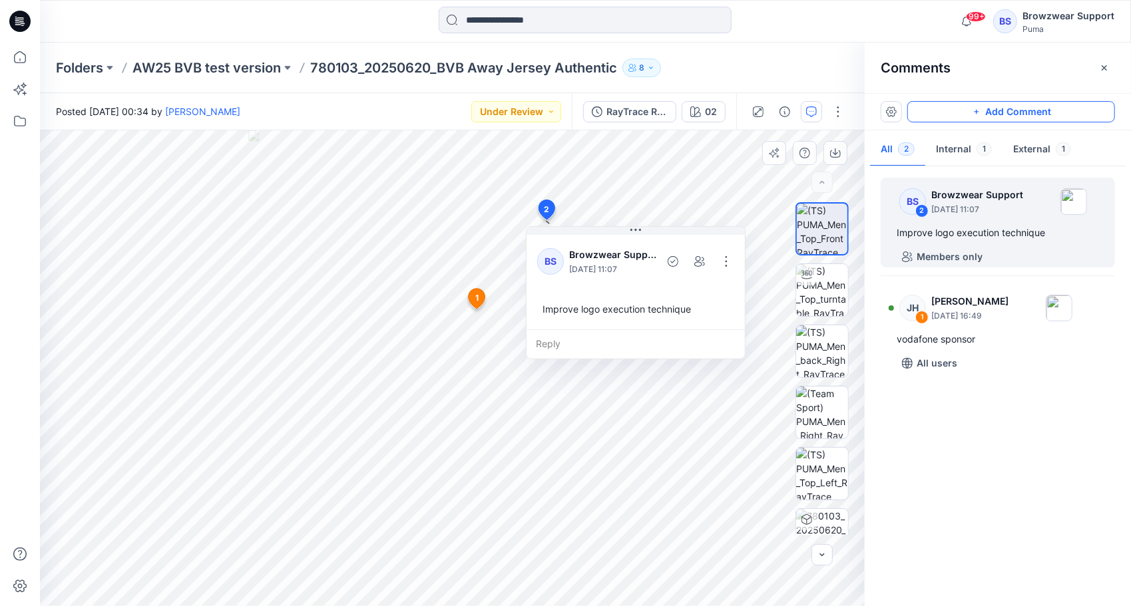
click at [1036, 114] on button "Add Comment" at bounding box center [1011, 111] width 208 height 21
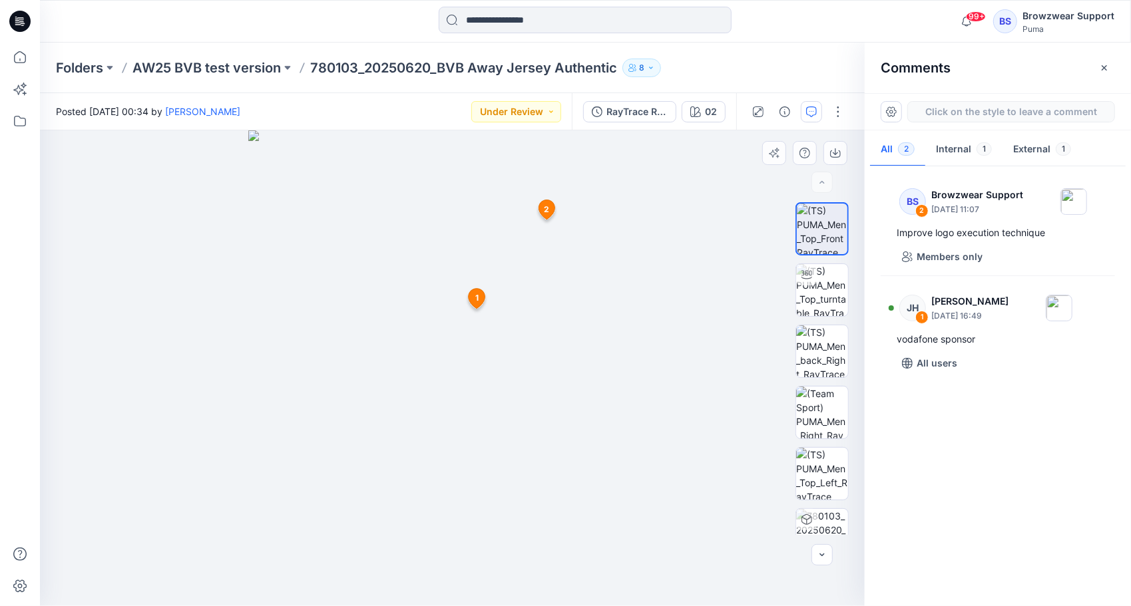
click at [598, 174] on div "3 1 JH James Hanson July 21, 2025 16:49 vodafone sponsor Reply 2 BS Browzwear S…" at bounding box center [452, 368] width 824 height 476
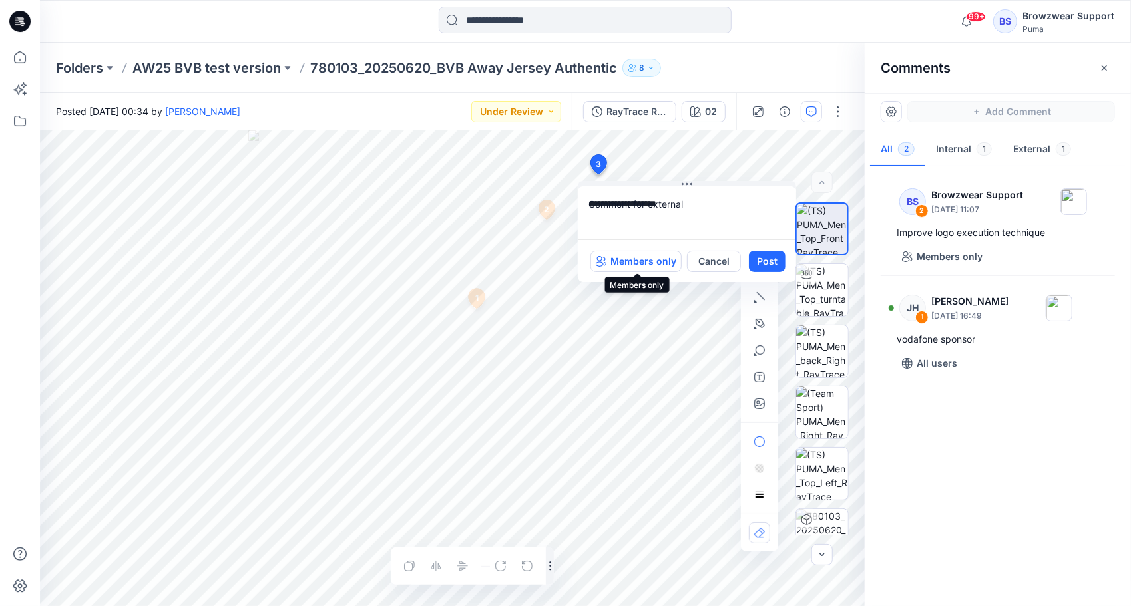
type textarea "**********"
click at [660, 264] on p "Members only" at bounding box center [643, 262] width 66 height 16
click at [659, 262] on p "All users" at bounding box center [656, 262] width 41 height 16
click at [661, 264] on p "Members only" at bounding box center [643, 262] width 66 height 16
click at [769, 262] on button "Post" at bounding box center [767, 261] width 37 height 21
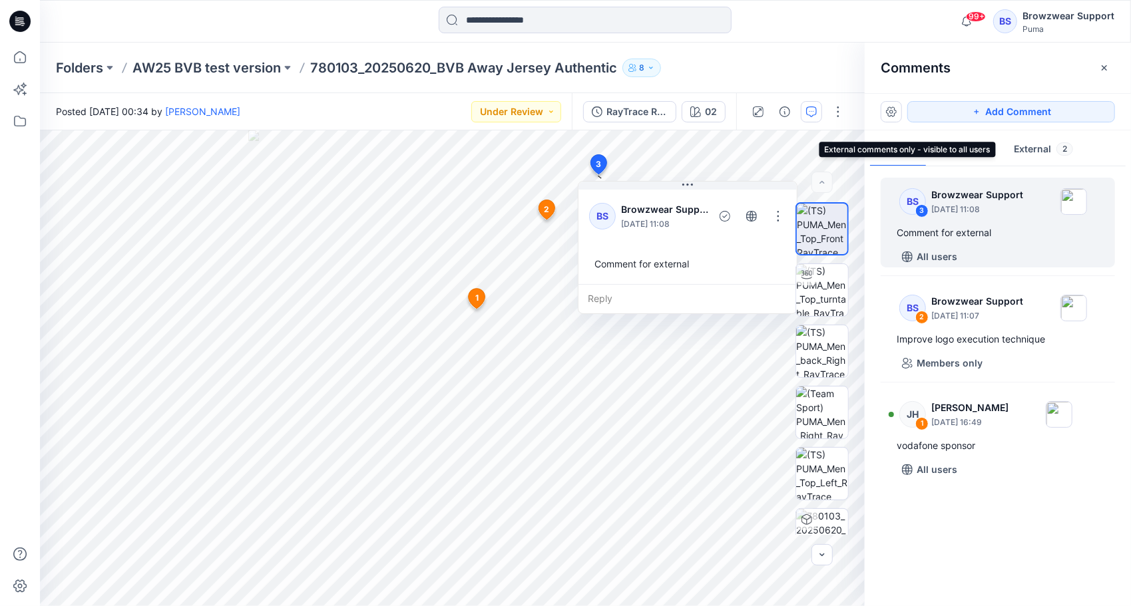
click at [1035, 146] on button "External 2" at bounding box center [1043, 150] width 81 height 34
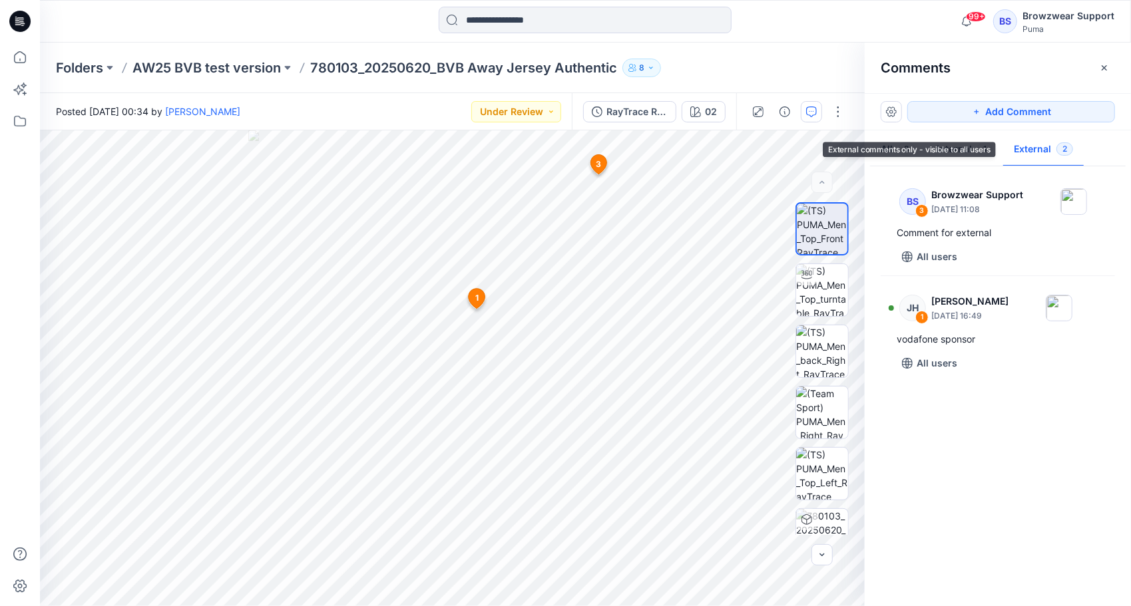
click at [753, 51] on div "Folders AW25 BVB test version 780103_20250620_BVB Away Jersey Authentic 8" at bounding box center [585, 68] width 1091 height 51
click at [242, 65] on p "AW25 BVB test version" at bounding box center [206, 68] width 148 height 19
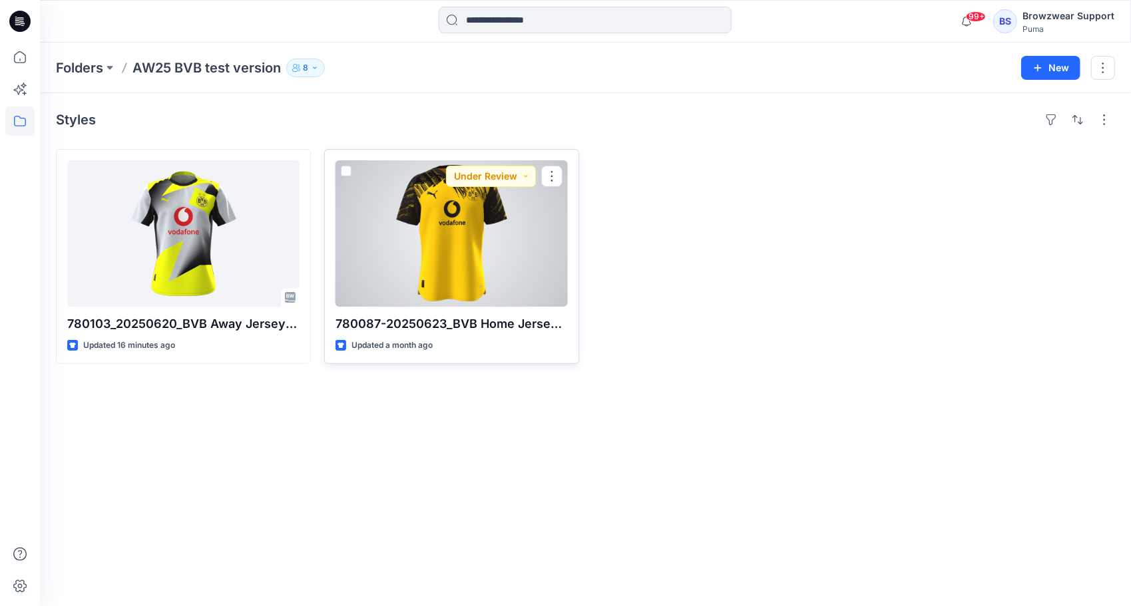
click at [435, 245] on div at bounding box center [451, 233] width 232 height 146
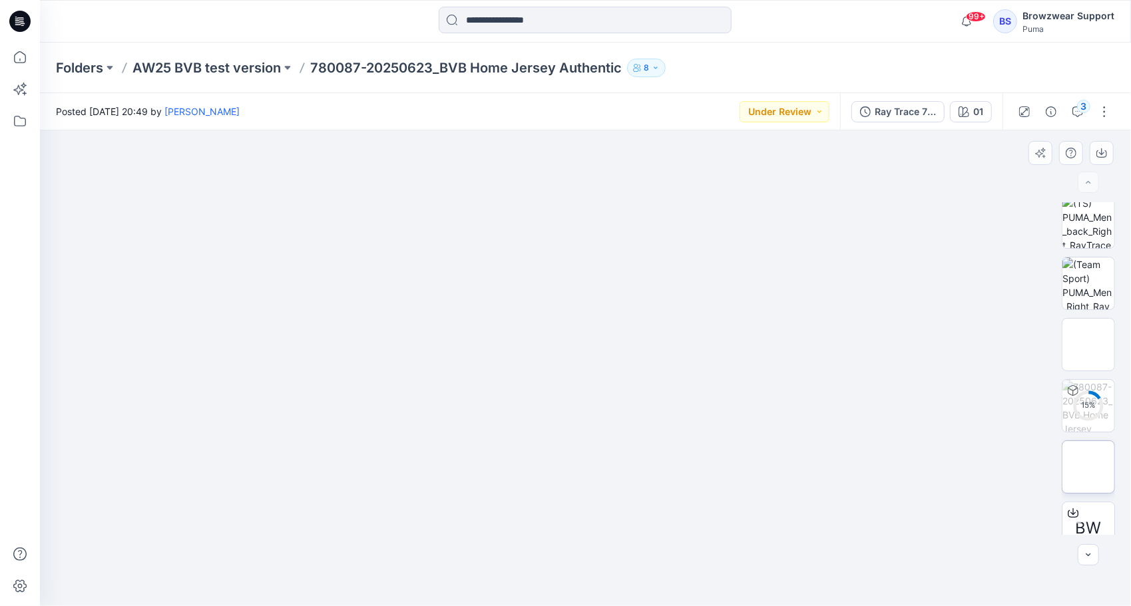
scroll to position [149, 0]
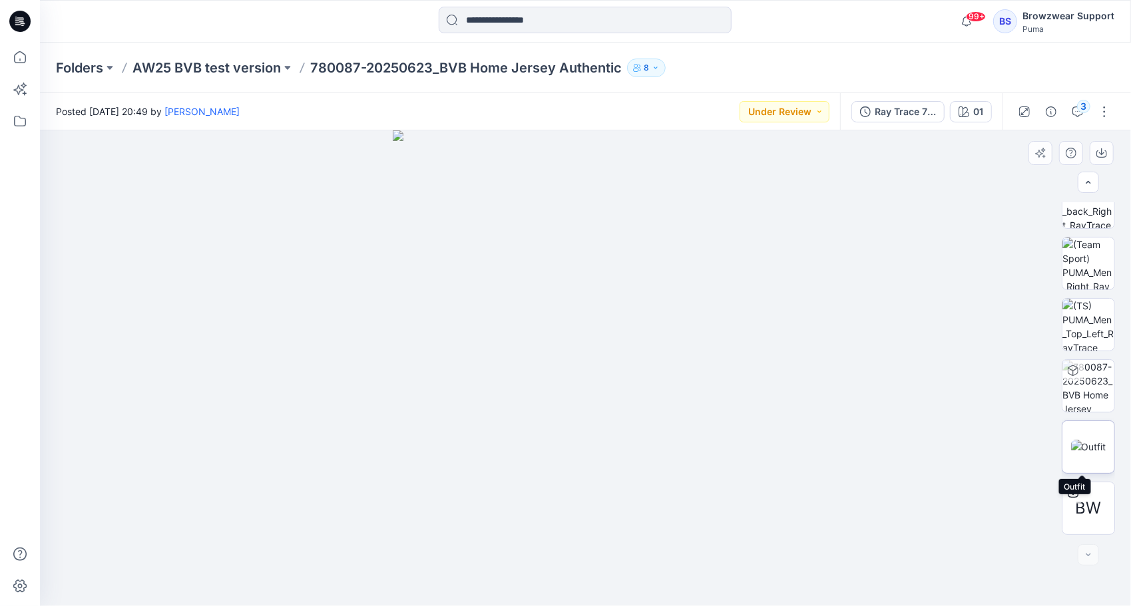
click at [1091, 440] on img at bounding box center [1088, 447] width 35 height 14
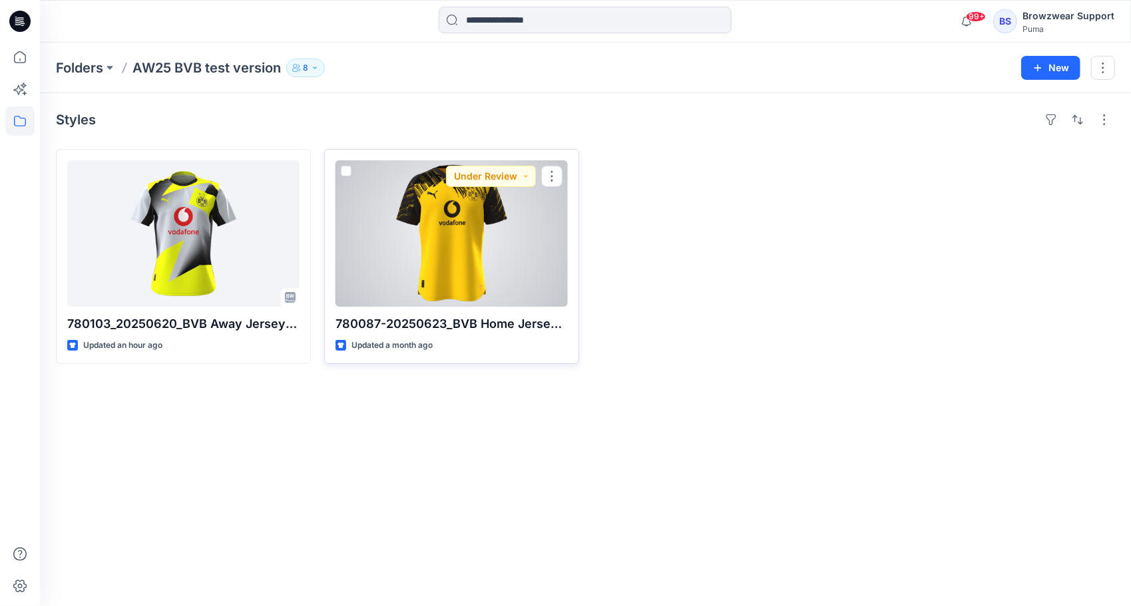
click at [451, 246] on div at bounding box center [451, 233] width 232 height 146
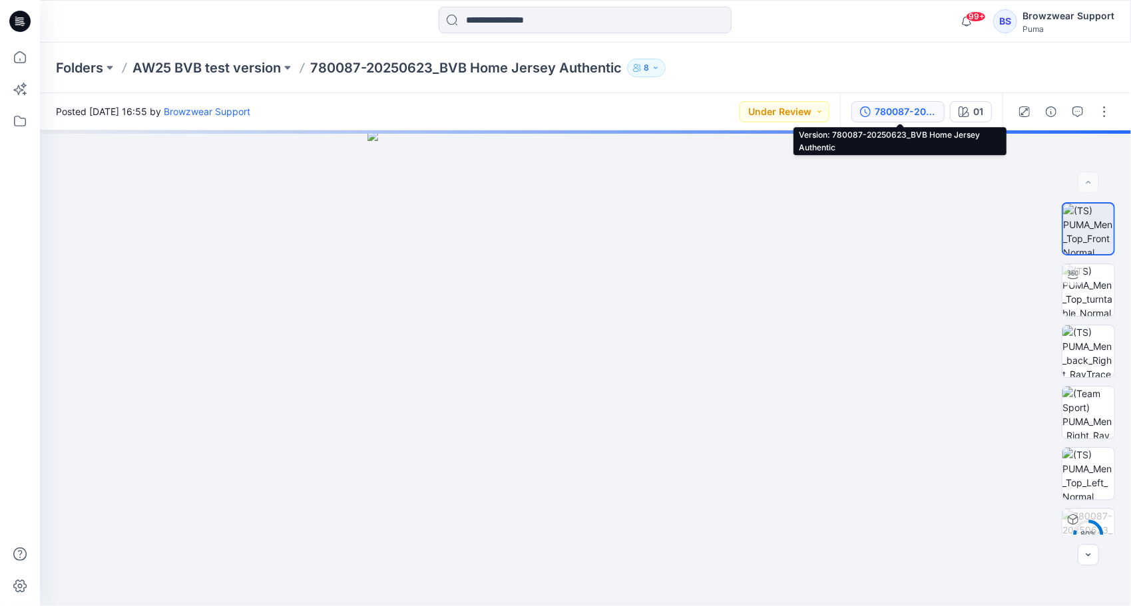
click at [903, 109] on div "780087-20250623_BVB Home Jersey Authentic" at bounding box center [904, 111] width 61 height 15
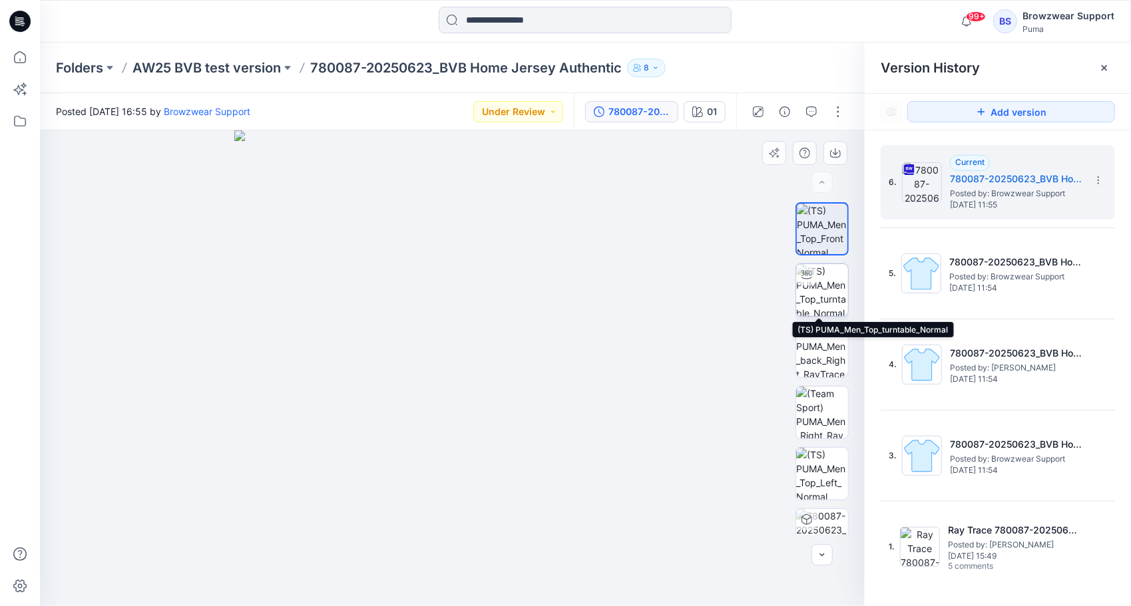
click at [824, 301] on img at bounding box center [822, 290] width 52 height 52
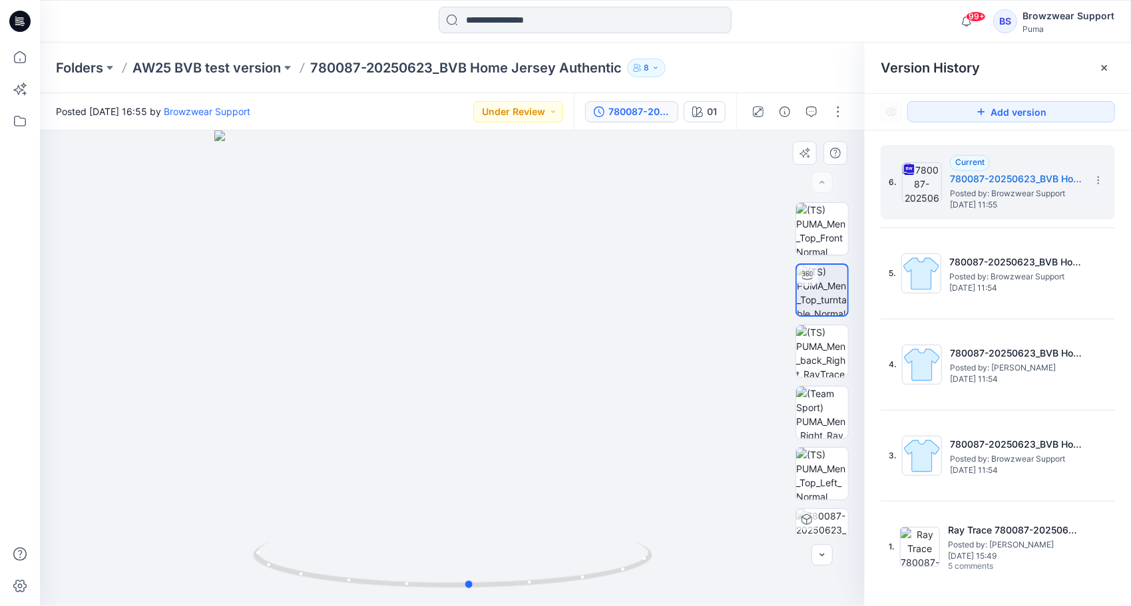
drag, startPoint x: 455, startPoint y: 591, endPoint x: 468, endPoint y: 538, distance: 54.7
click at [472, 576] on icon at bounding box center [454, 567] width 403 height 50
drag, startPoint x: 459, startPoint y: 585, endPoint x: 446, endPoint y: 560, distance: 28.0
click at [445, 562] on icon at bounding box center [454, 567] width 403 height 50
click at [826, 351] on img at bounding box center [822, 351] width 52 height 52
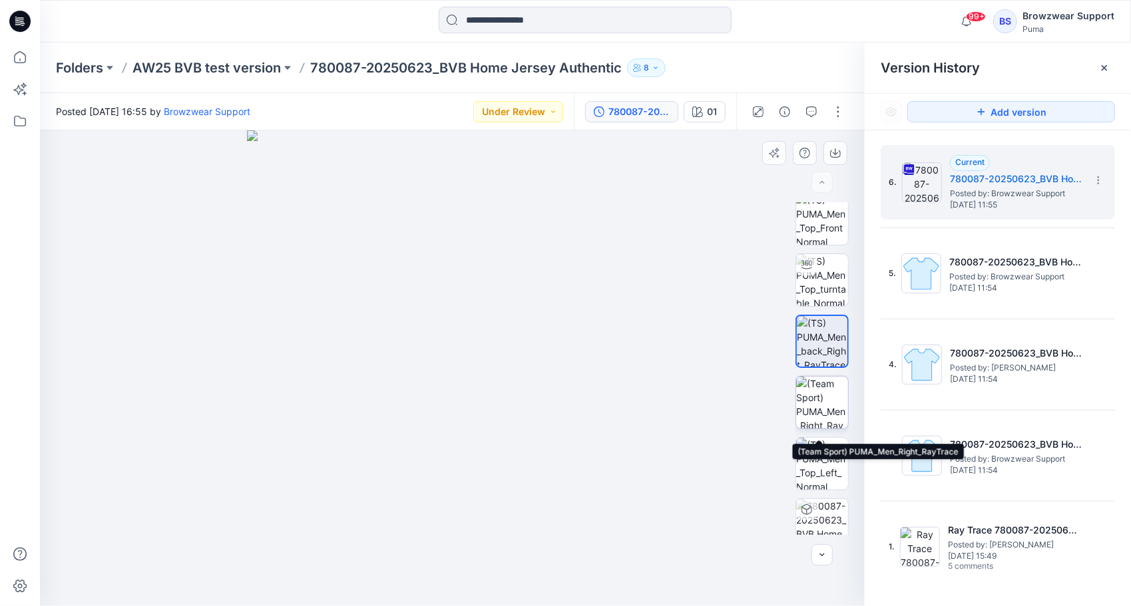
scroll to position [27, 0]
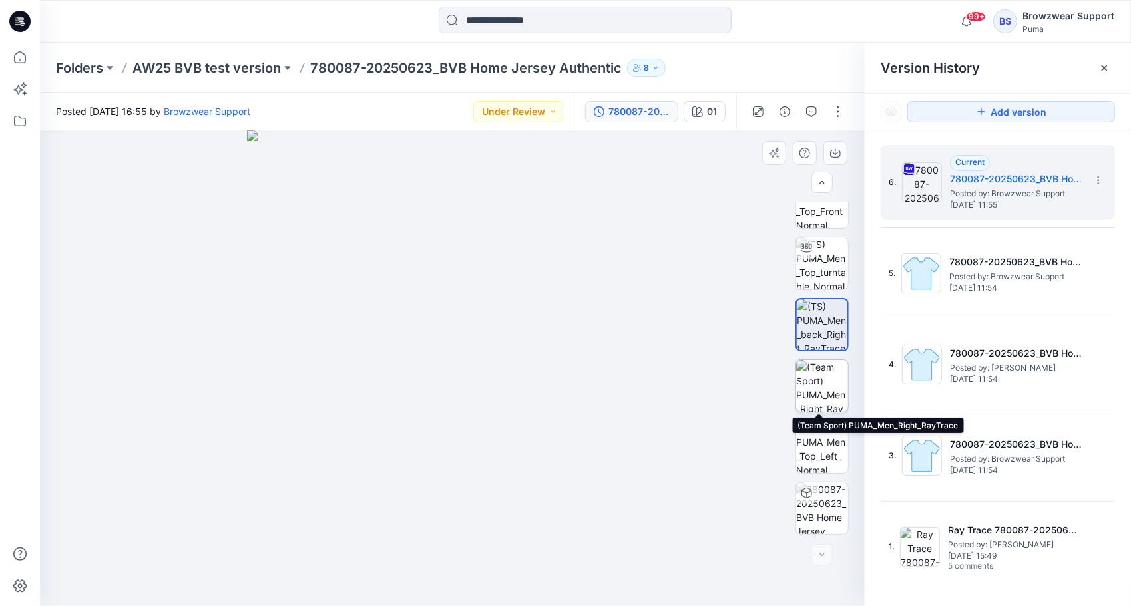
click at [815, 390] on img at bounding box center [822, 386] width 52 height 52
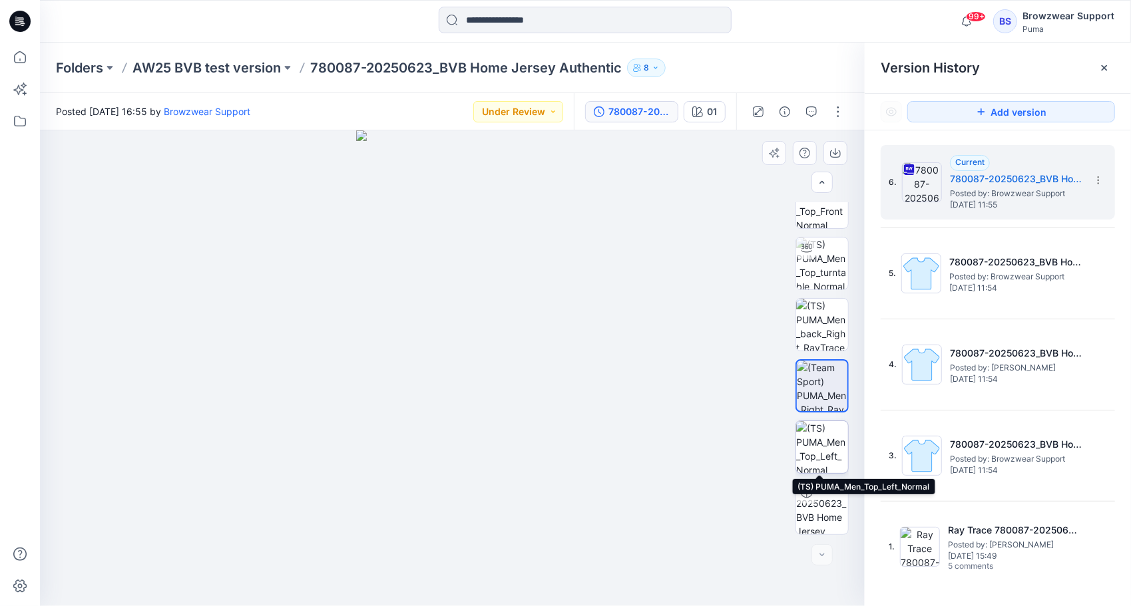
click at [821, 447] on img at bounding box center [822, 447] width 52 height 52
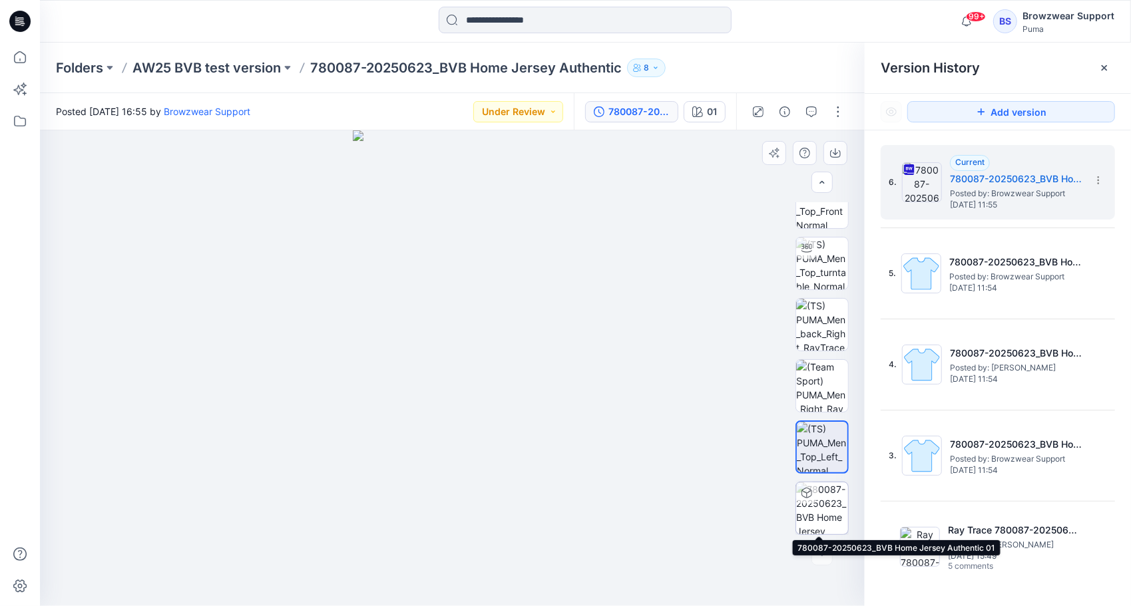
drag, startPoint x: 818, startPoint y: 508, endPoint x: 794, endPoint y: 493, distance: 28.1
click at [818, 507] on img at bounding box center [822, 508] width 52 height 52
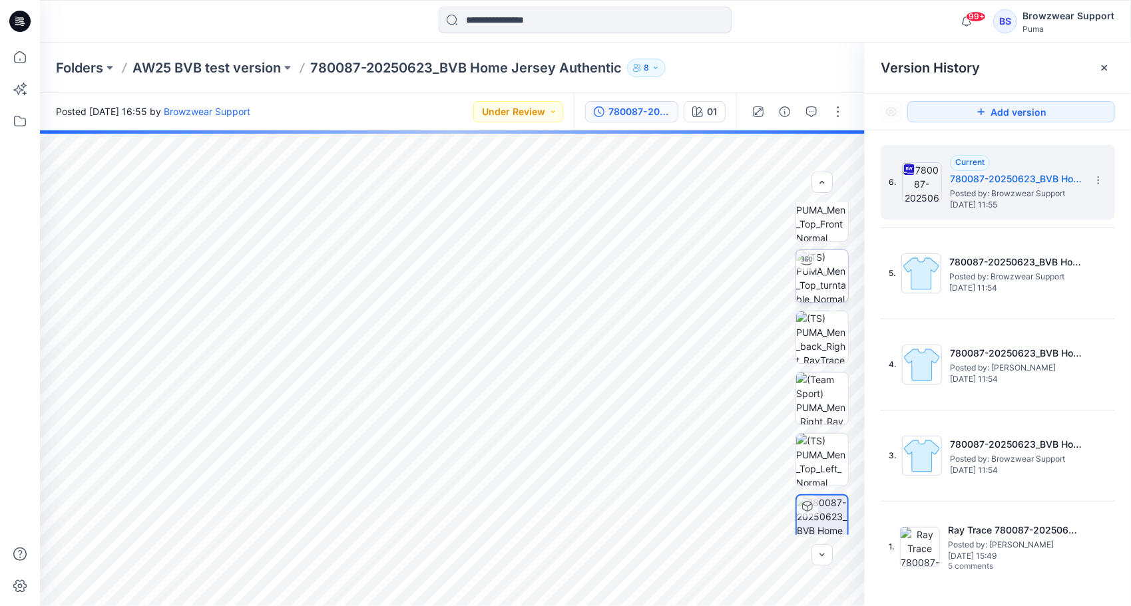
scroll to position [0, 0]
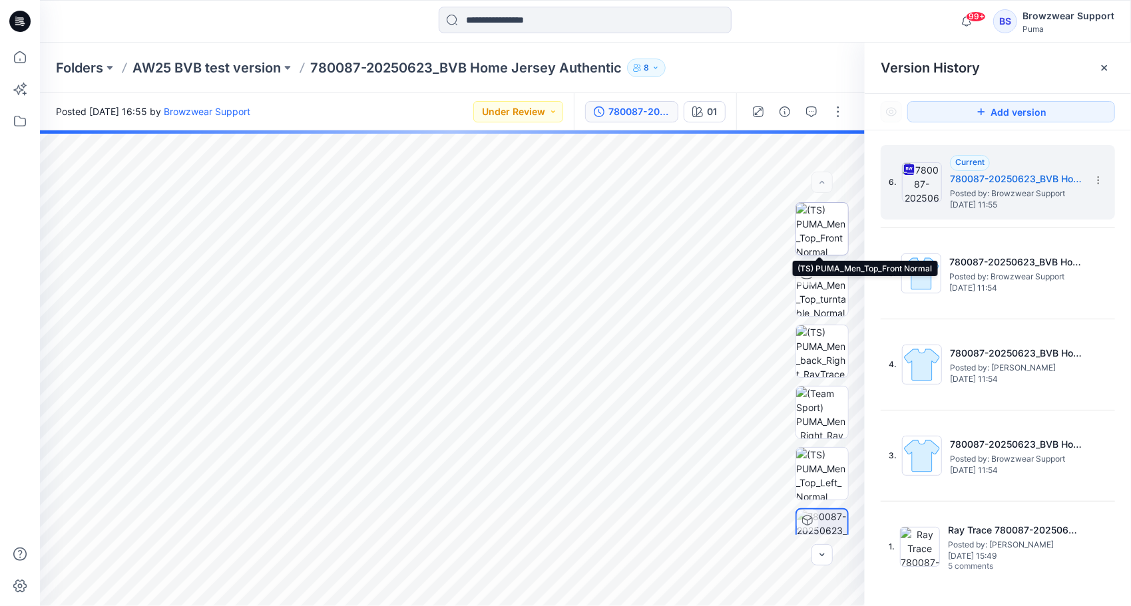
click at [821, 228] on img at bounding box center [822, 229] width 52 height 52
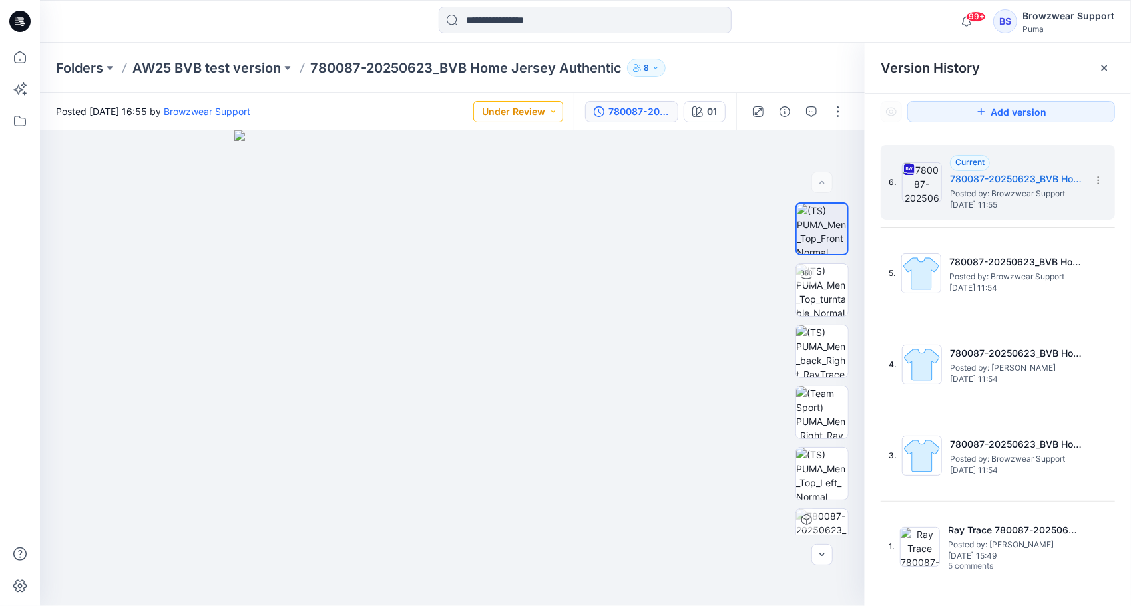
click at [554, 112] on button "Under Review" at bounding box center [518, 111] width 90 height 21
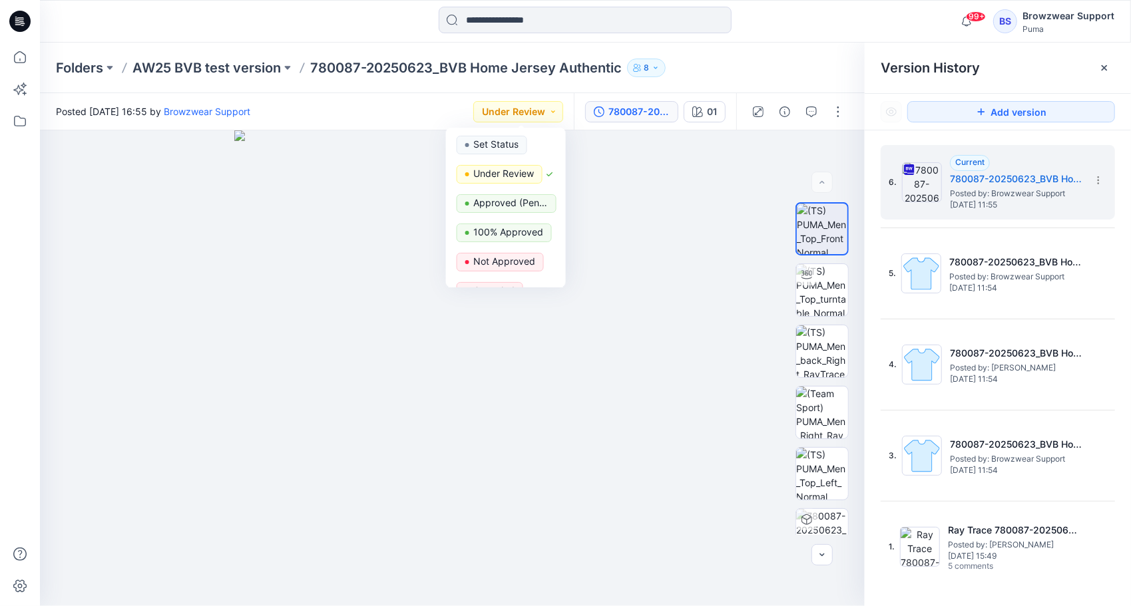
click at [439, 102] on div "Posted Monday, August 11, 2025 16:55 by Browzwear Support Under Review Set Stat…" at bounding box center [307, 111] width 534 height 37
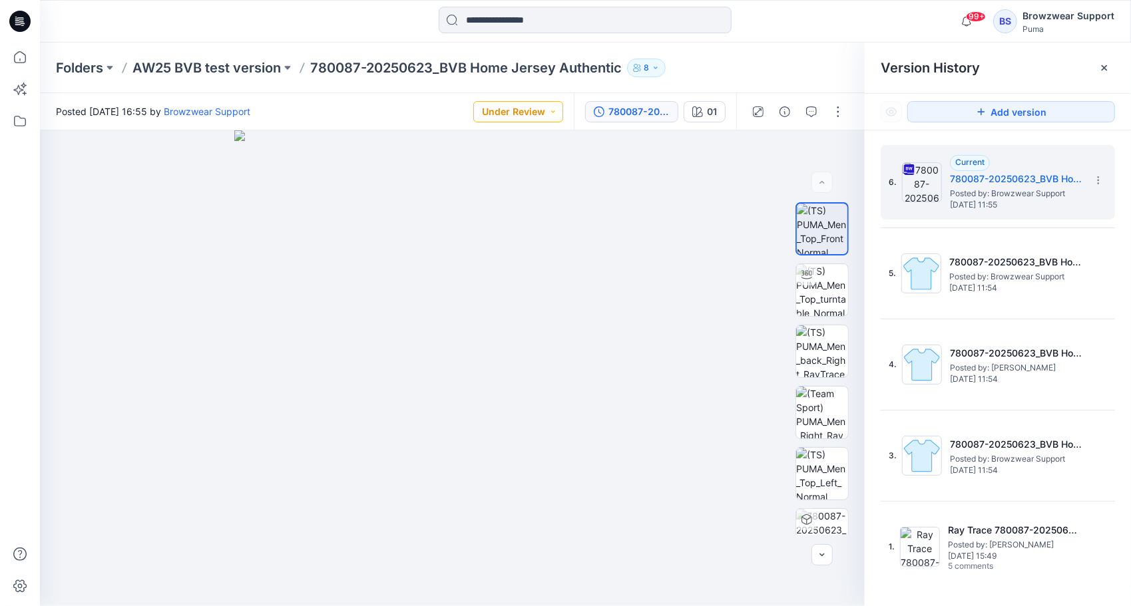
click at [555, 110] on button "Under Review" at bounding box center [518, 111] width 90 height 21
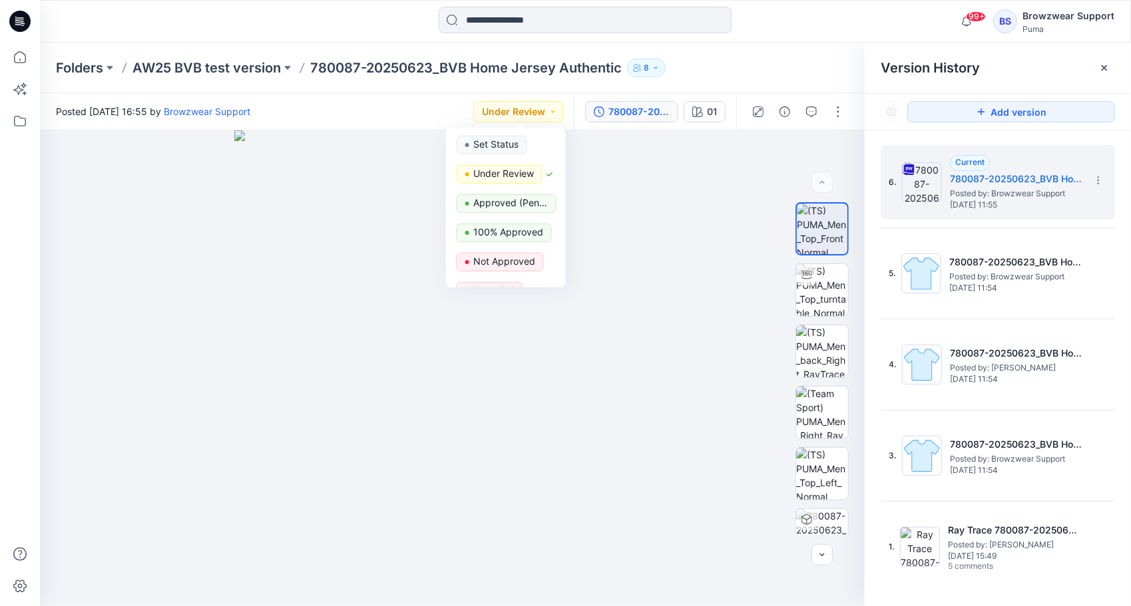
click at [445, 108] on div "Posted Monday, August 11, 2025 16:55 by Browzwear Support Under Review Set Stat…" at bounding box center [307, 111] width 534 height 37
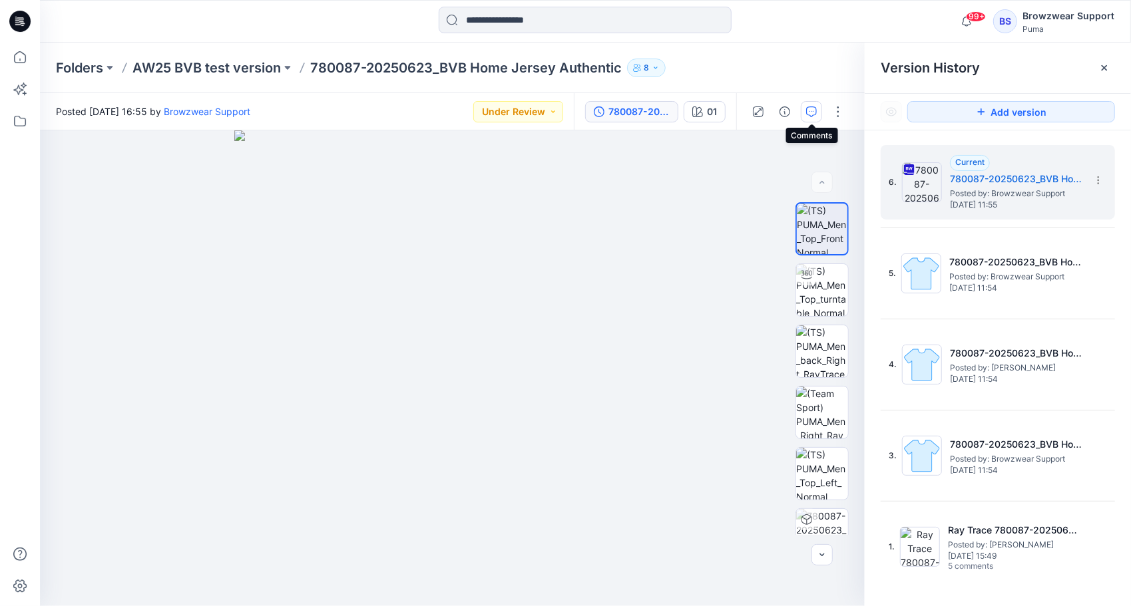
click at [813, 112] on icon "button" at bounding box center [811, 111] width 11 height 11
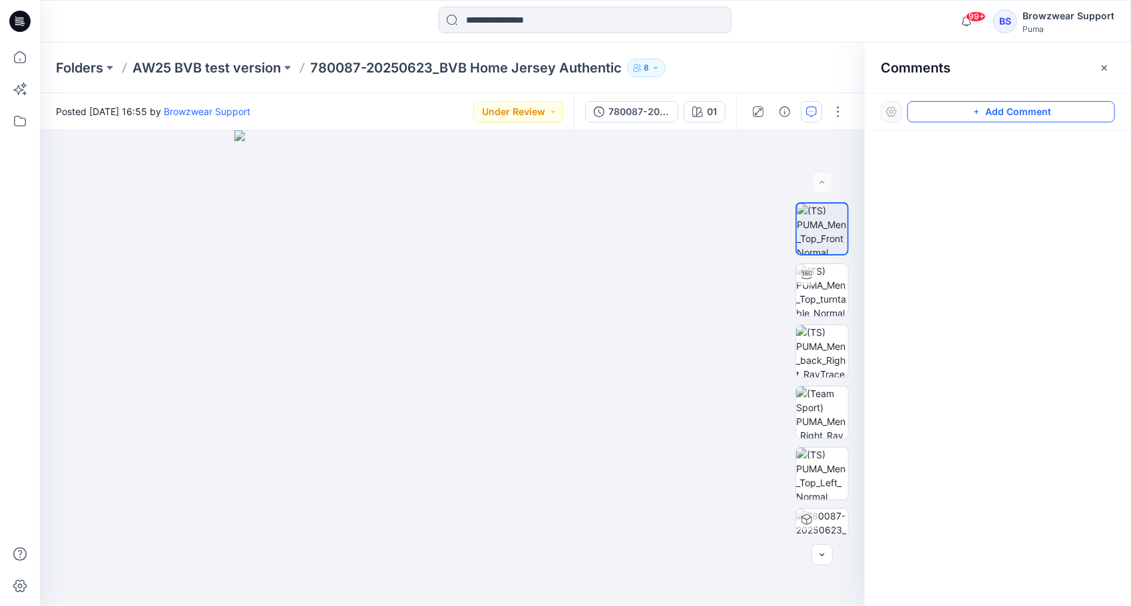
click at [1017, 112] on button "Add Comment" at bounding box center [1011, 111] width 208 height 21
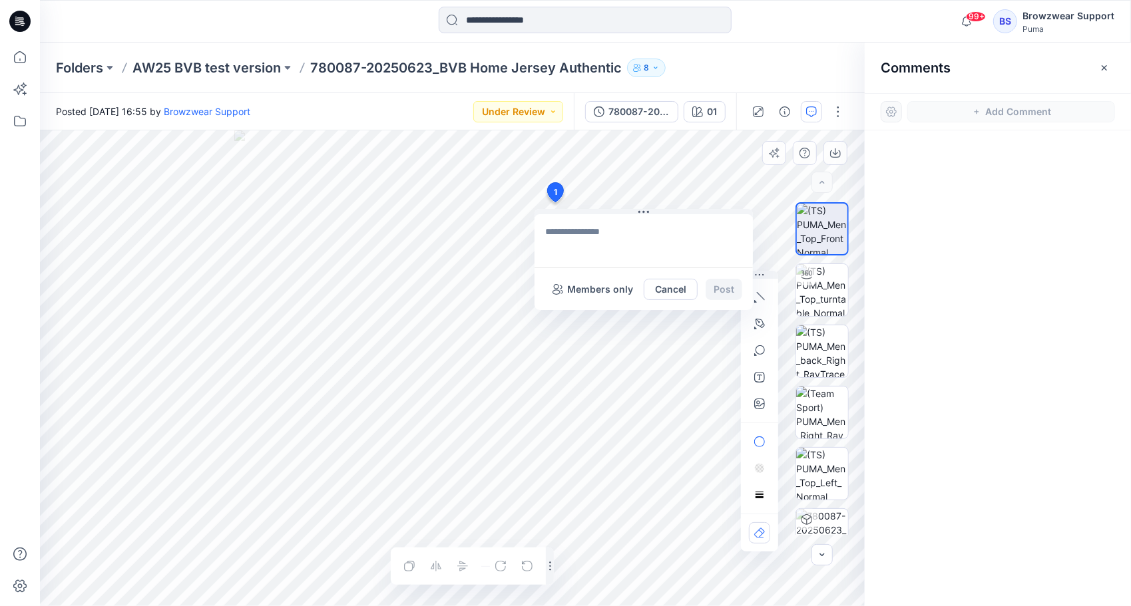
click at [554, 202] on div "1 Members only Cancel Post Layer 1" at bounding box center [452, 368] width 824 height 476
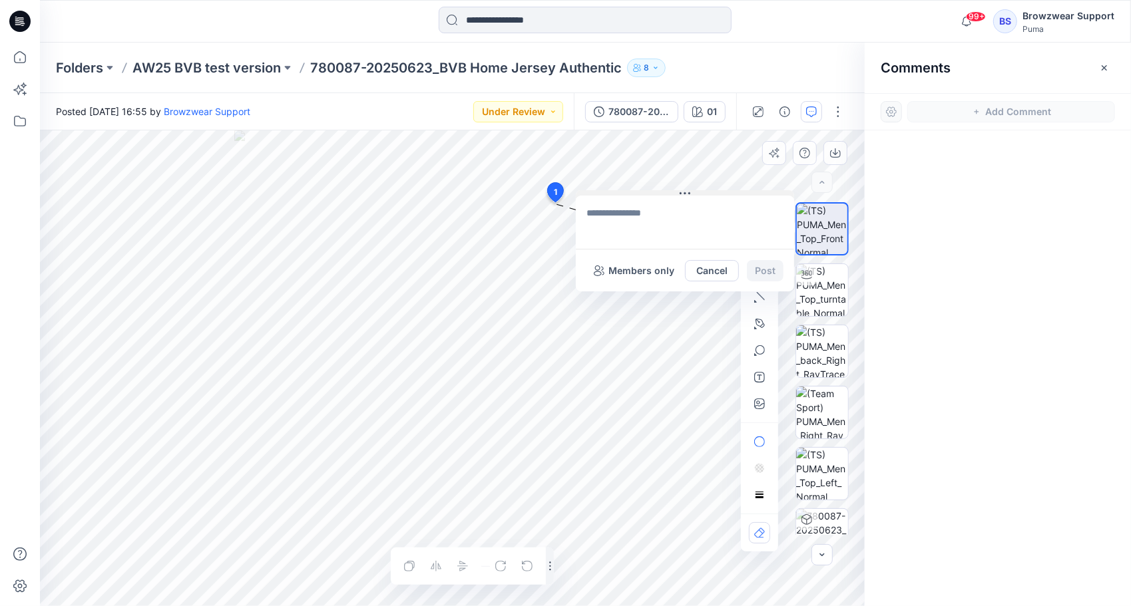
drag, startPoint x: 641, startPoint y: 210, endPoint x: 683, endPoint y: 192, distance: 45.3
click at [683, 192] on icon at bounding box center [684, 193] width 11 height 11
click at [624, 218] on textarea at bounding box center [685, 222] width 218 height 53
type textarea "*"
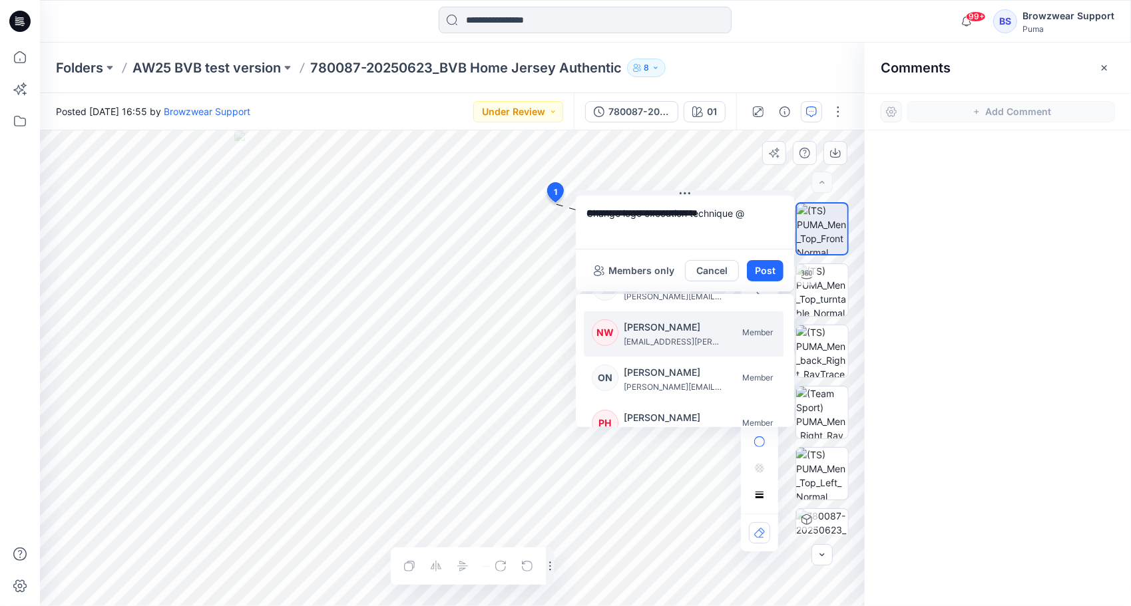
scroll to position [192, 0]
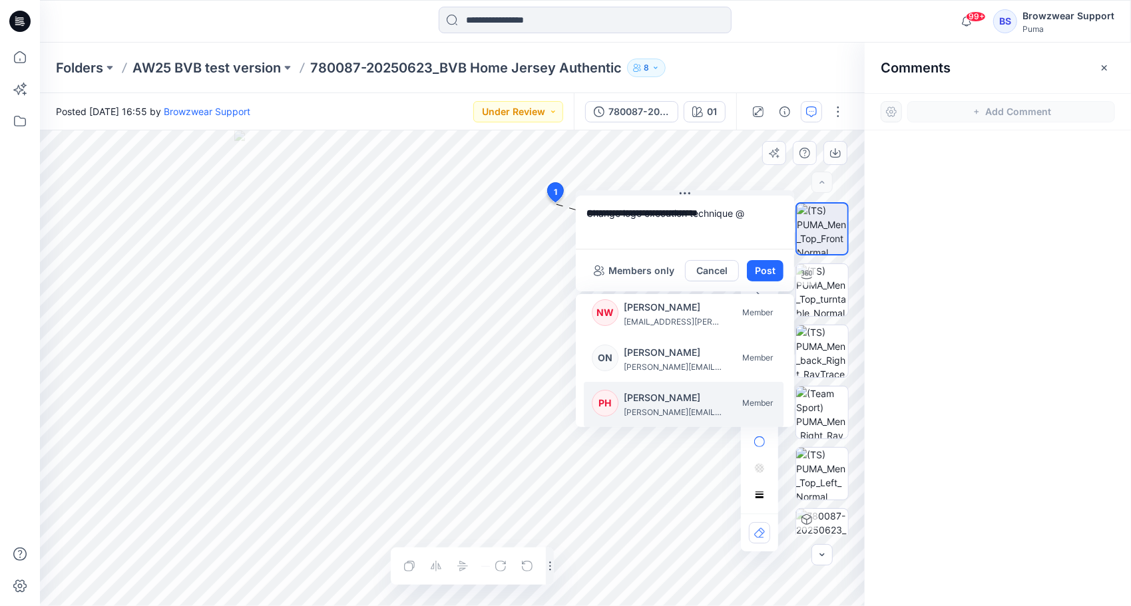
click at [660, 400] on p "Paul Herzfeld" at bounding box center [674, 398] width 100 height 16
type textarea "**********"
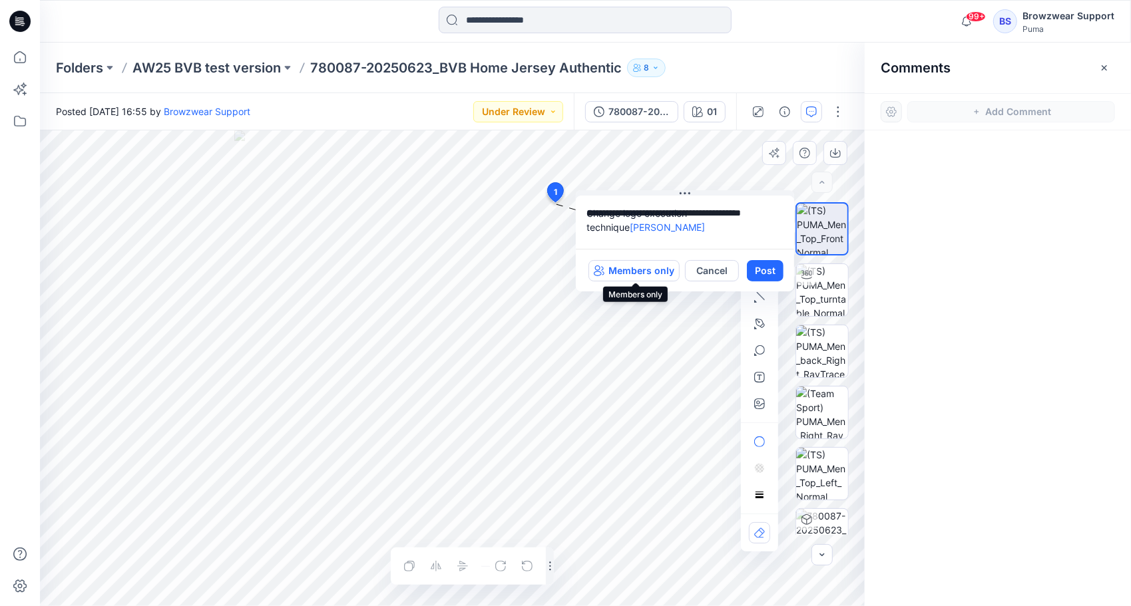
click at [656, 270] on p "Members only" at bounding box center [641, 271] width 66 height 16
click at [652, 270] on p "All users" at bounding box center [654, 271] width 41 height 16
click at [649, 268] on p "Members only" at bounding box center [641, 271] width 66 height 16
click at [647, 266] on p "All users" at bounding box center [654, 271] width 41 height 16
click at [762, 272] on button "Post" at bounding box center [765, 270] width 37 height 21
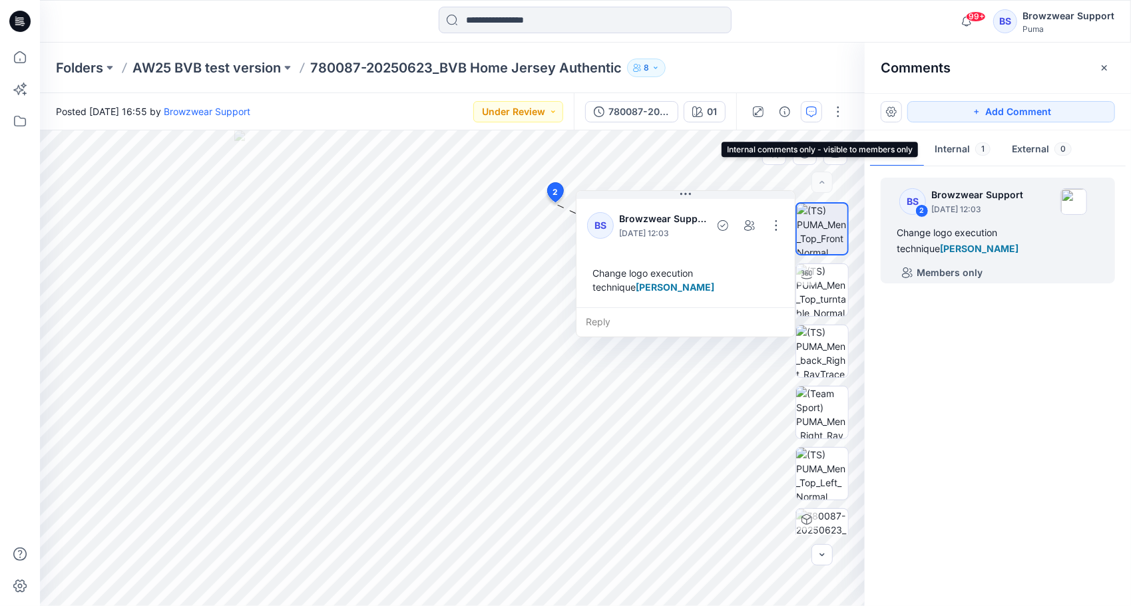
click at [952, 146] on button "Internal 1" at bounding box center [962, 150] width 77 height 34
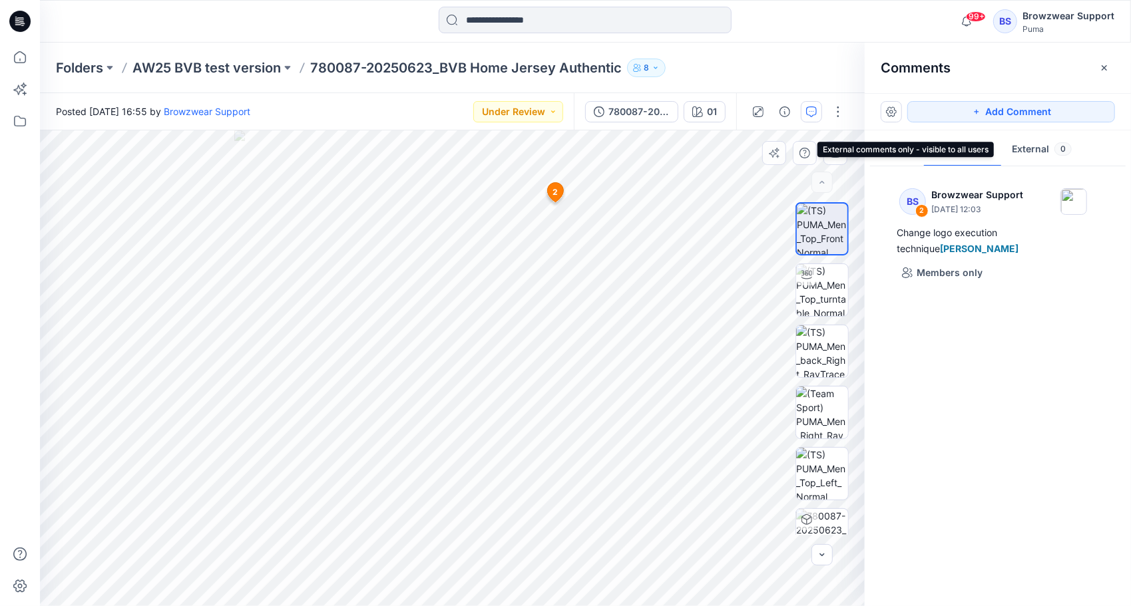
click at [1037, 148] on button "External 0" at bounding box center [1041, 150] width 81 height 34
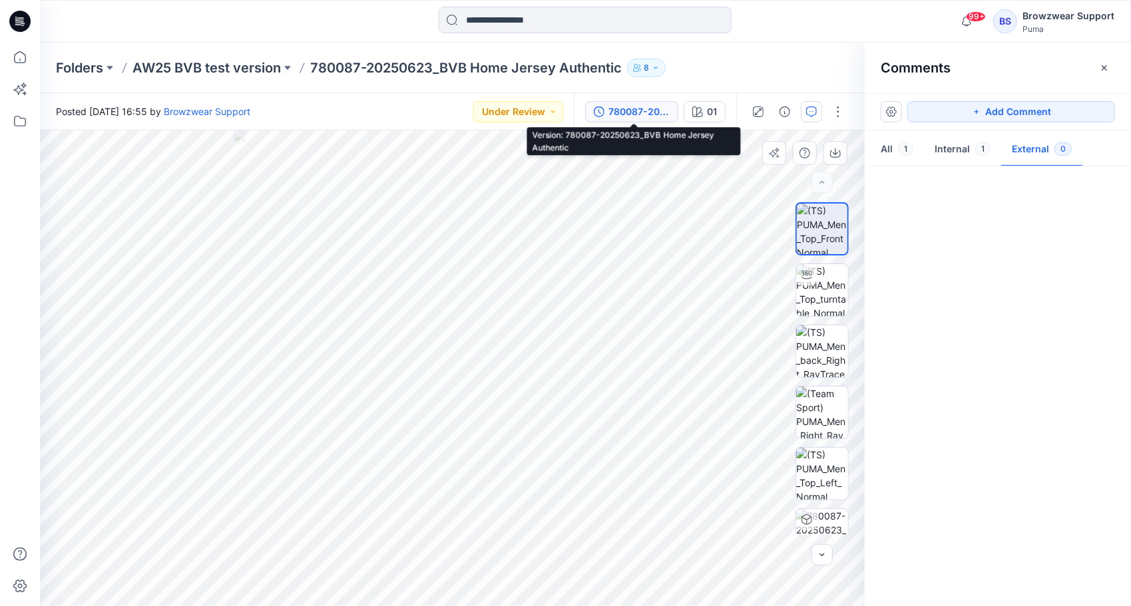
click at [639, 104] on div "780087-20250623_BVB Home Jersey Authentic" at bounding box center [638, 111] width 61 height 15
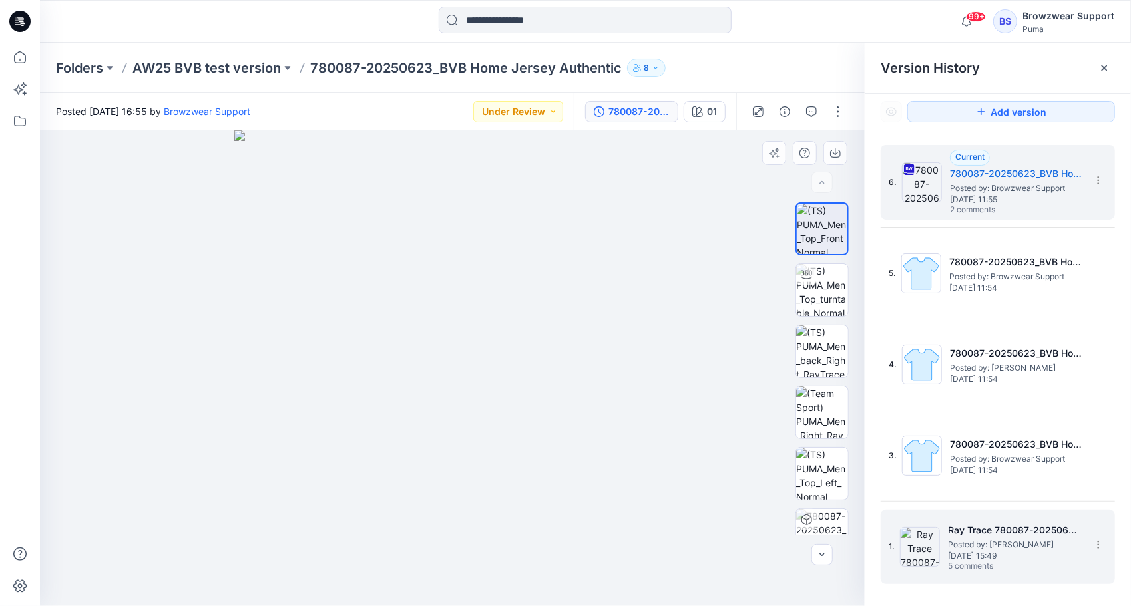
click at [991, 556] on span "July 12, 2025 15:49" at bounding box center [1014, 556] width 133 height 9
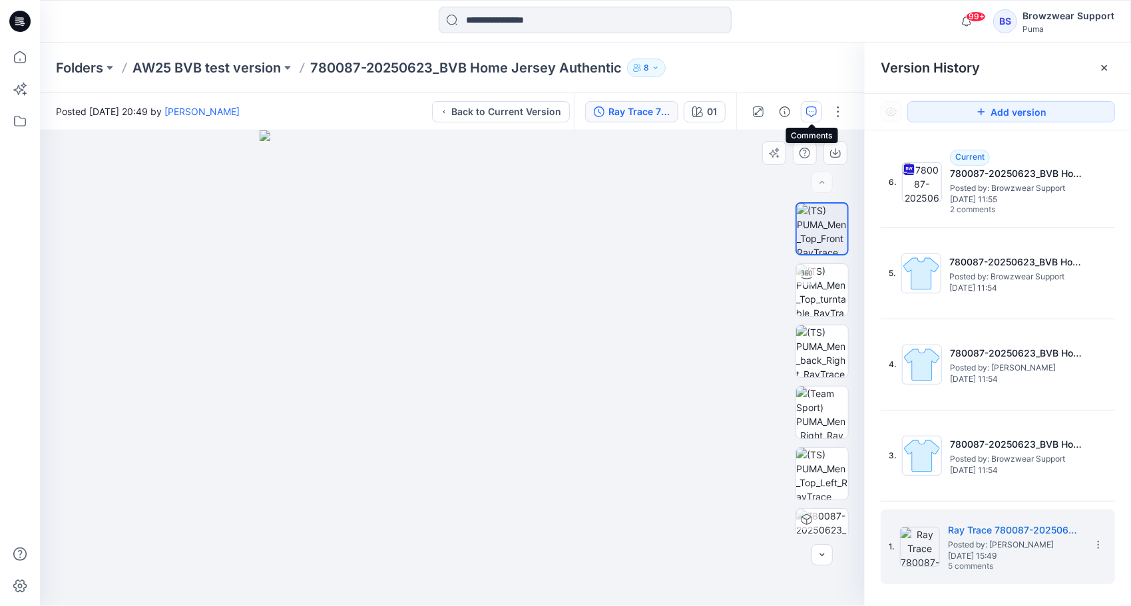
click at [815, 109] on icon "button" at bounding box center [811, 111] width 11 height 11
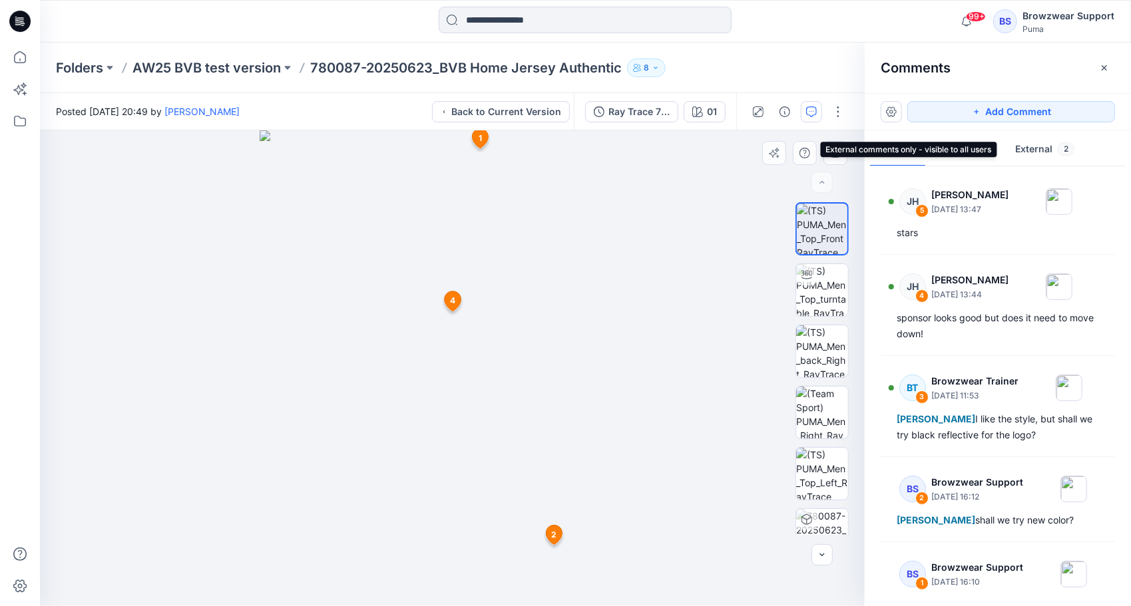
click at [1038, 146] on button "External 2" at bounding box center [1044, 150] width 81 height 34
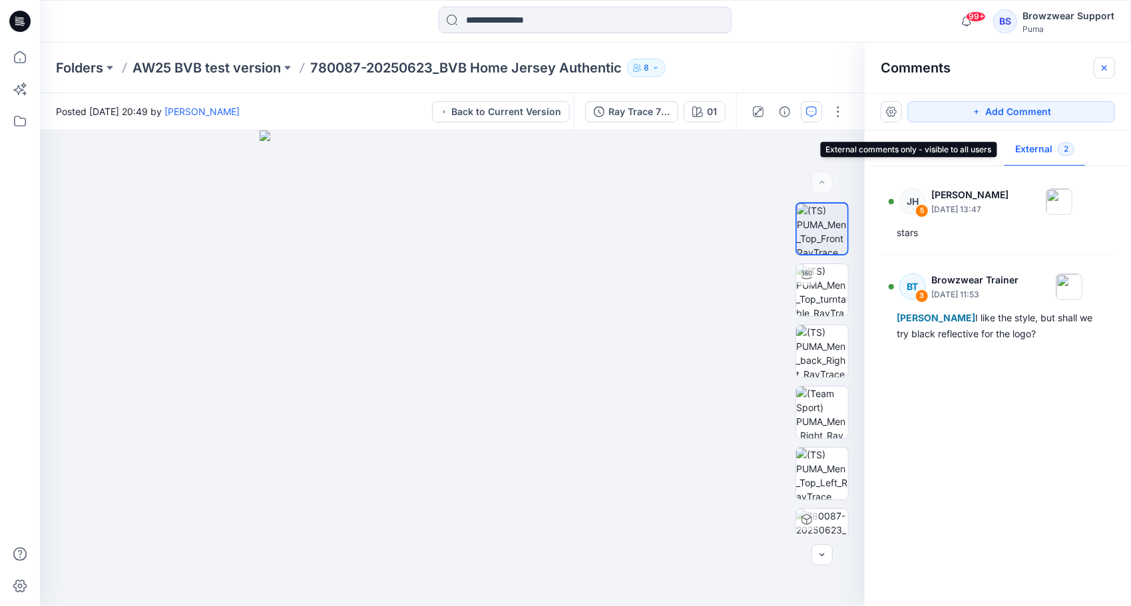
click at [1103, 67] on icon "button" at bounding box center [1103, 67] width 5 height 5
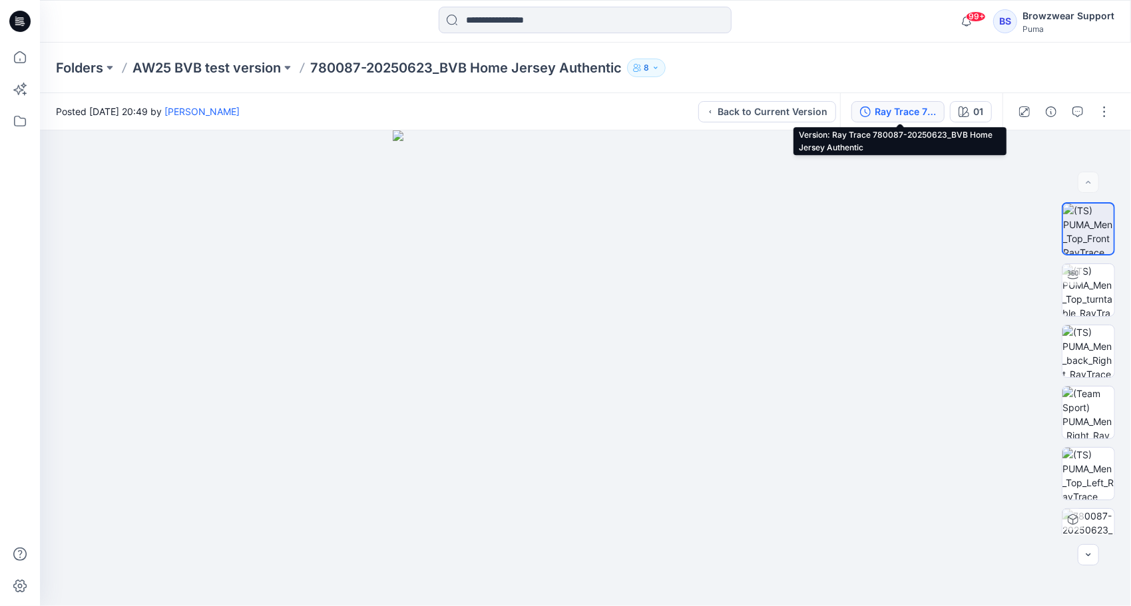
click at [898, 111] on div "Ray Trace 780087-20250623_BVB Home Jersey Authentic" at bounding box center [904, 111] width 61 height 15
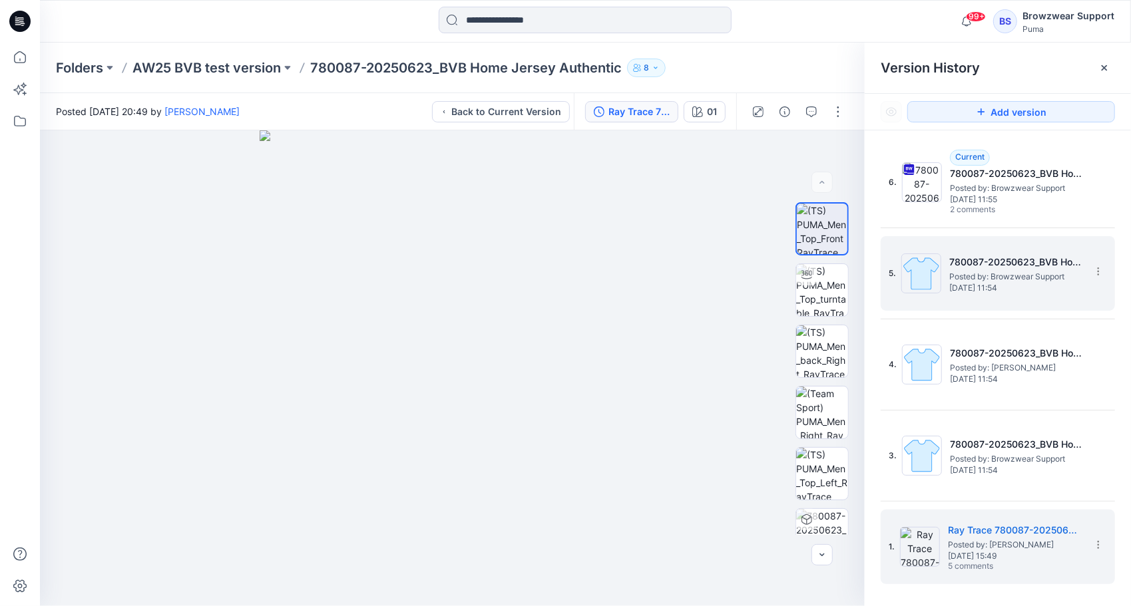
click at [1005, 270] on span "Posted by: Browzwear Support" at bounding box center [1015, 276] width 133 height 13
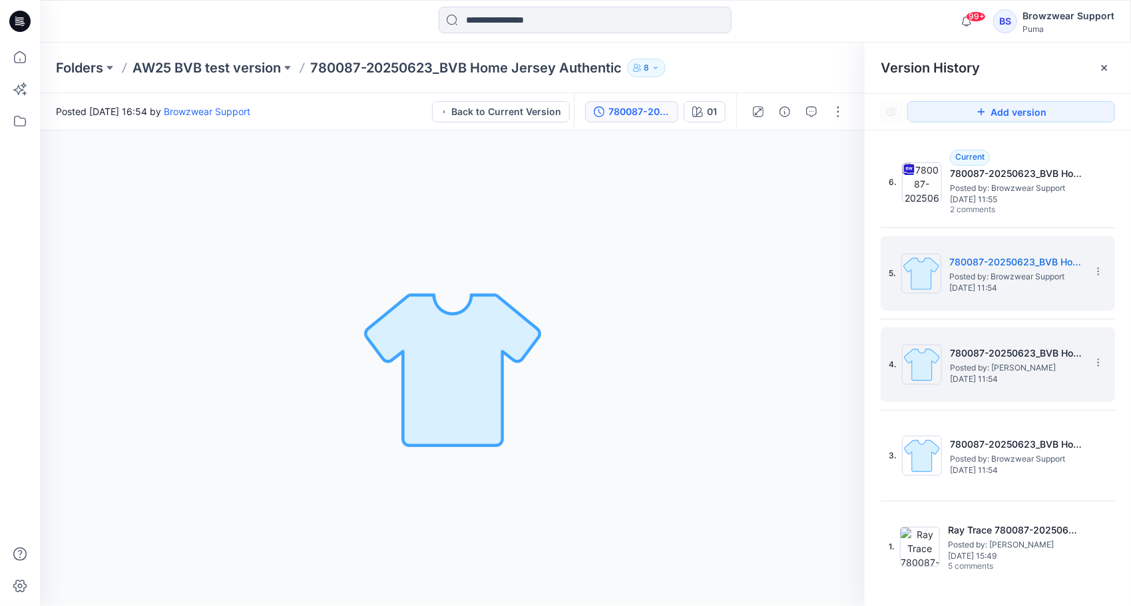
click at [1009, 358] on h5 "780087-20250623_BVB Home Jersey Authentic" at bounding box center [1016, 353] width 133 height 16
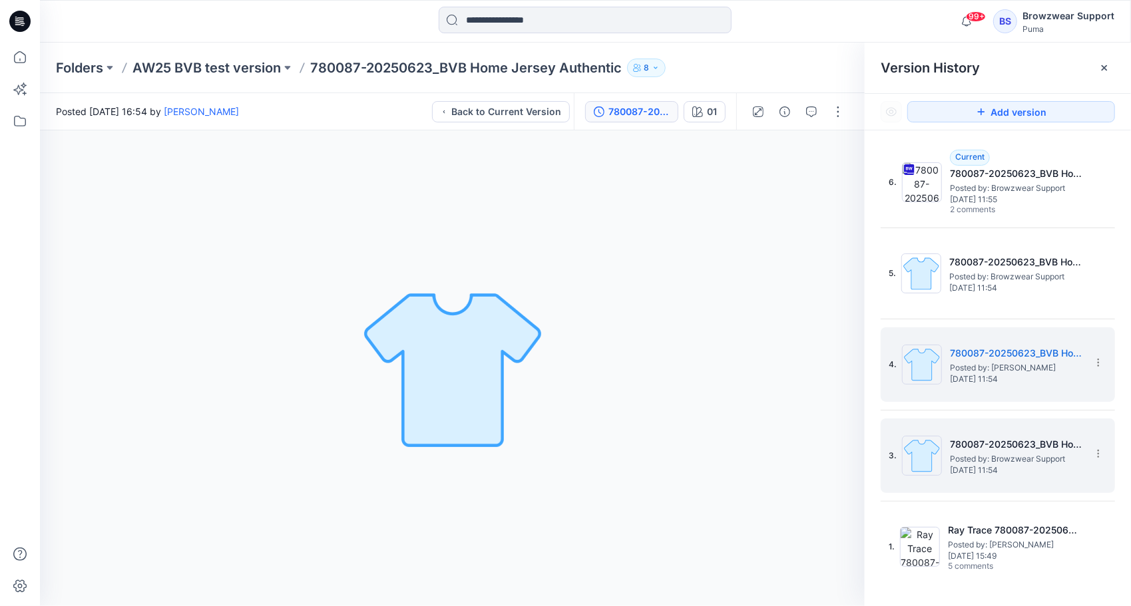
click at [1031, 462] on span "Posted by: Browzwear Support" at bounding box center [1016, 459] width 133 height 13
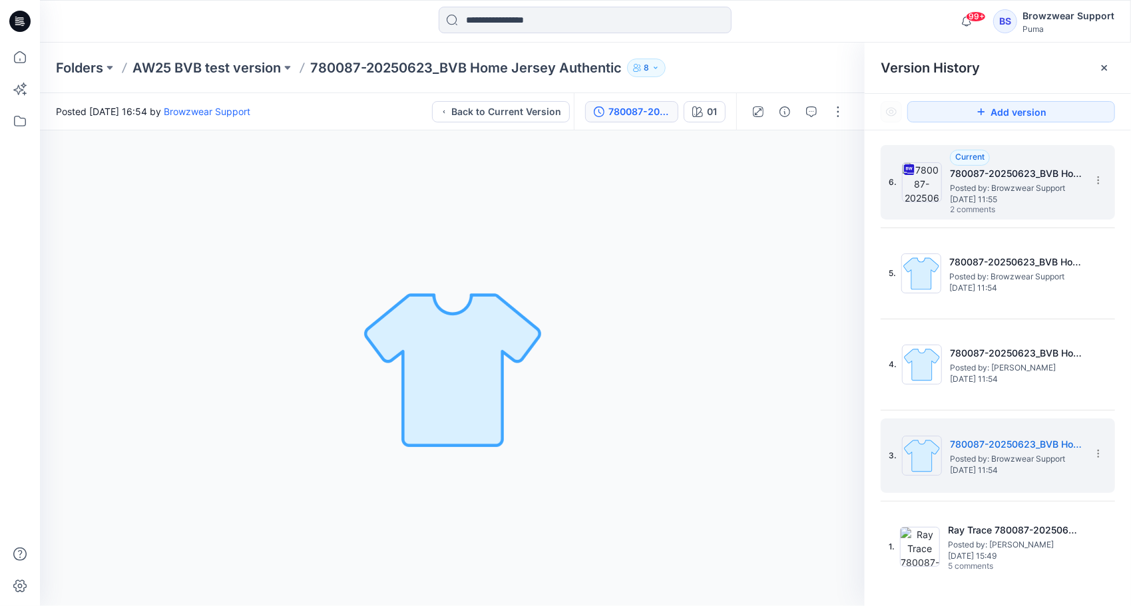
click at [1047, 204] on div "Current 780087-20250623_BVB Home Jersey Authentic Posted by: Browzwear Support …" at bounding box center [1016, 183] width 133 height 66
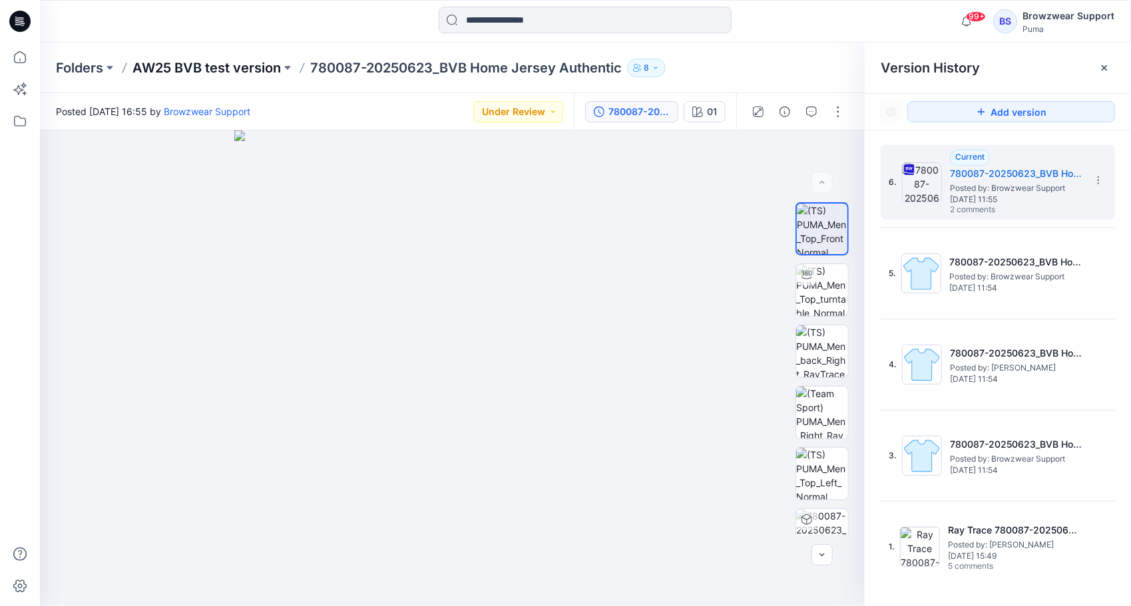
click at [218, 69] on p "AW25 BVB test version" at bounding box center [206, 68] width 148 height 19
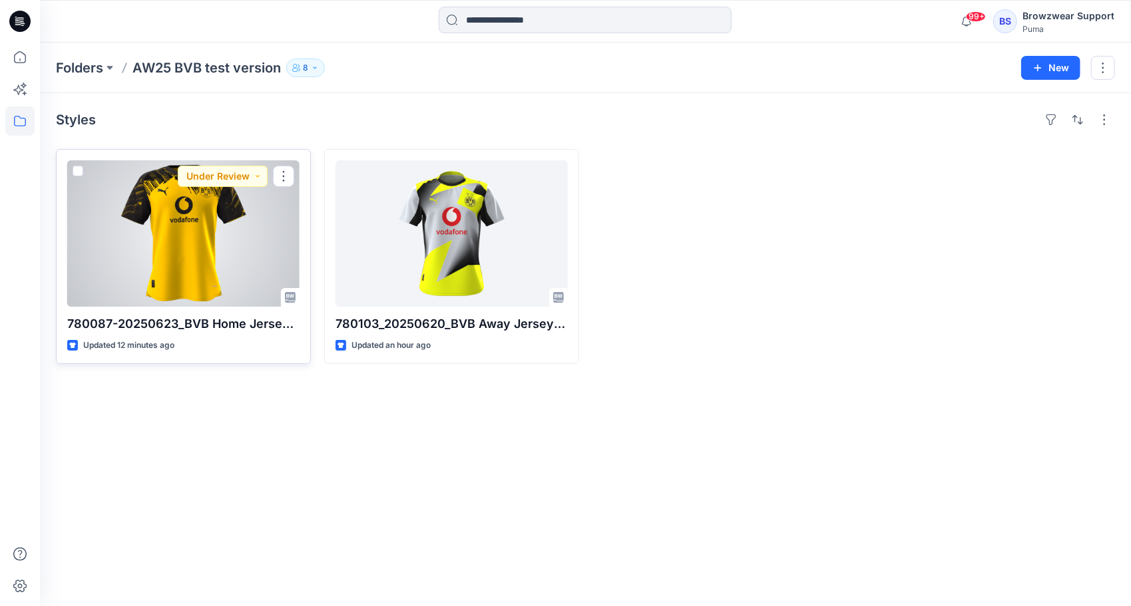
click at [204, 243] on div at bounding box center [183, 233] width 232 height 146
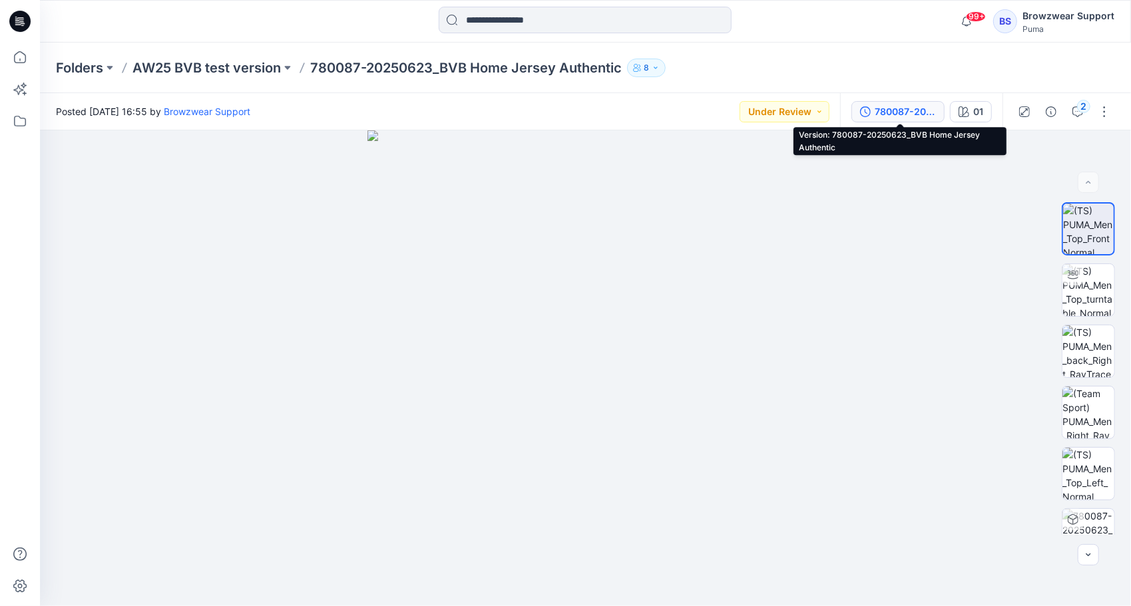
click at [908, 110] on div "780087-20250623_BVB Home Jersey Authentic" at bounding box center [904, 111] width 61 height 15
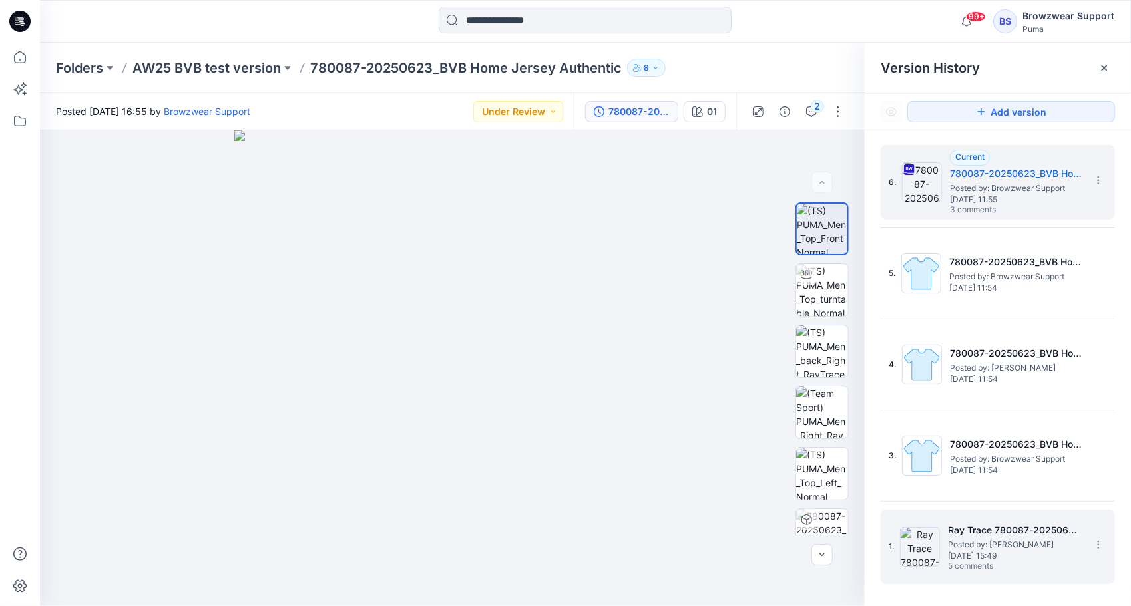
click at [1008, 541] on span "Posted by: Olga Nagula" at bounding box center [1014, 544] width 133 height 13
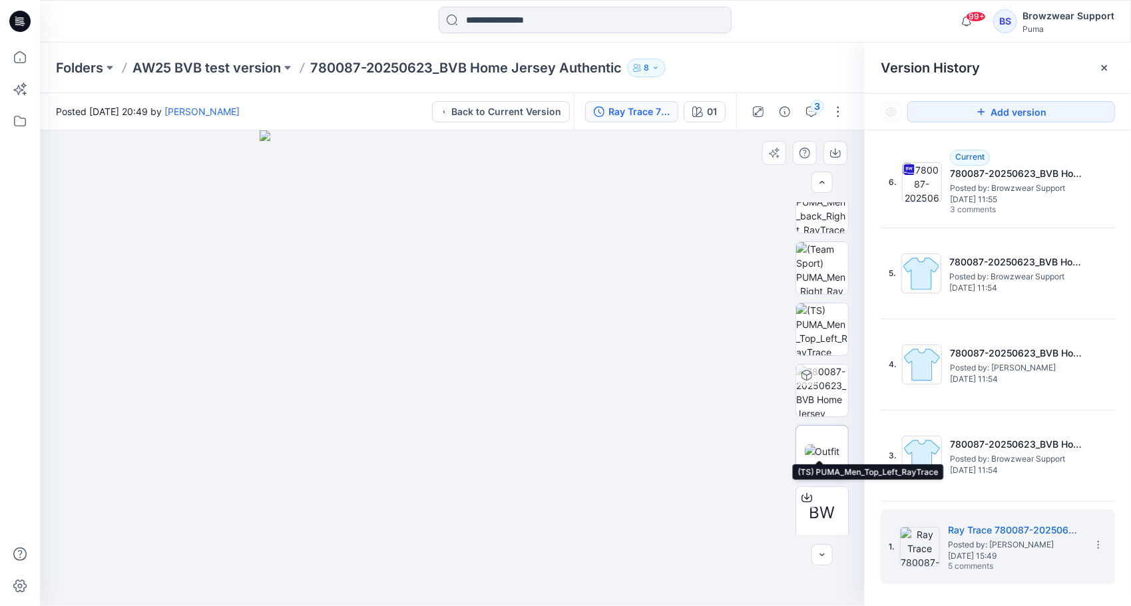
scroll to position [149, 0]
click at [826, 447] on img at bounding box center [822, 447] width 35 height 14
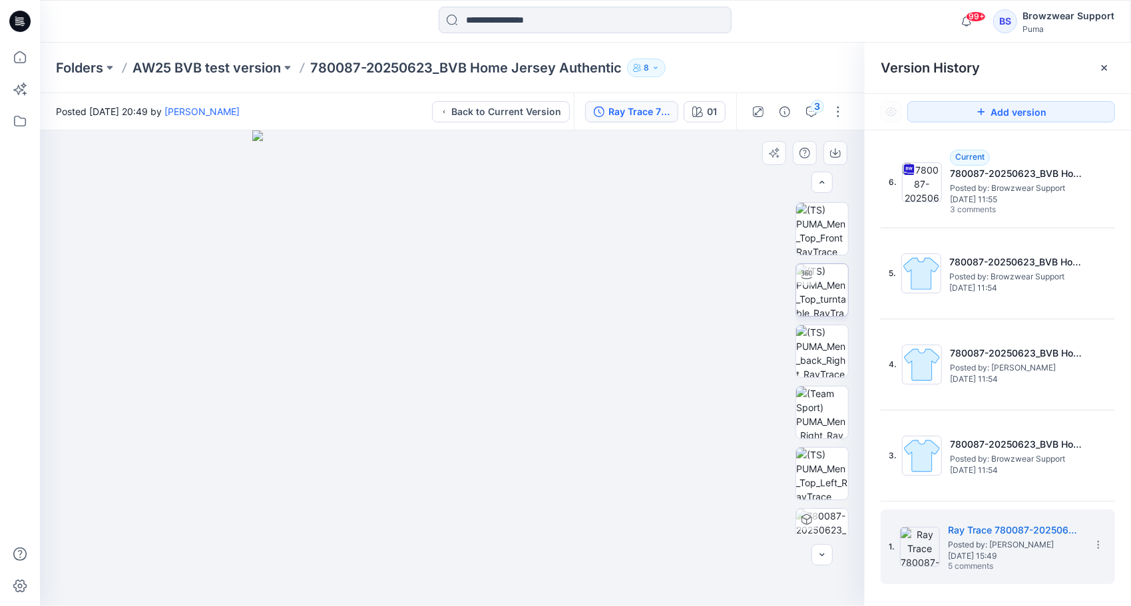
scroll to position [0, 0]
click at [821, 222] on img at bounding box center [822, 229] width 52 height 52
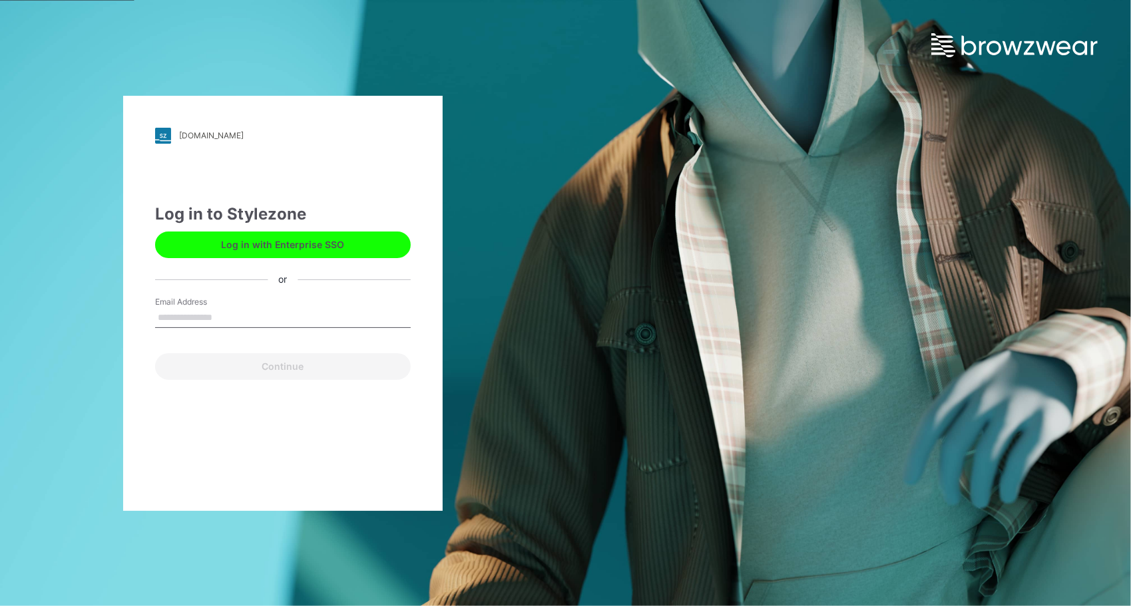
click at [210, 313] on input "Email Address" at bounding box center [283, 318] width 256 height 20
type input "**********"
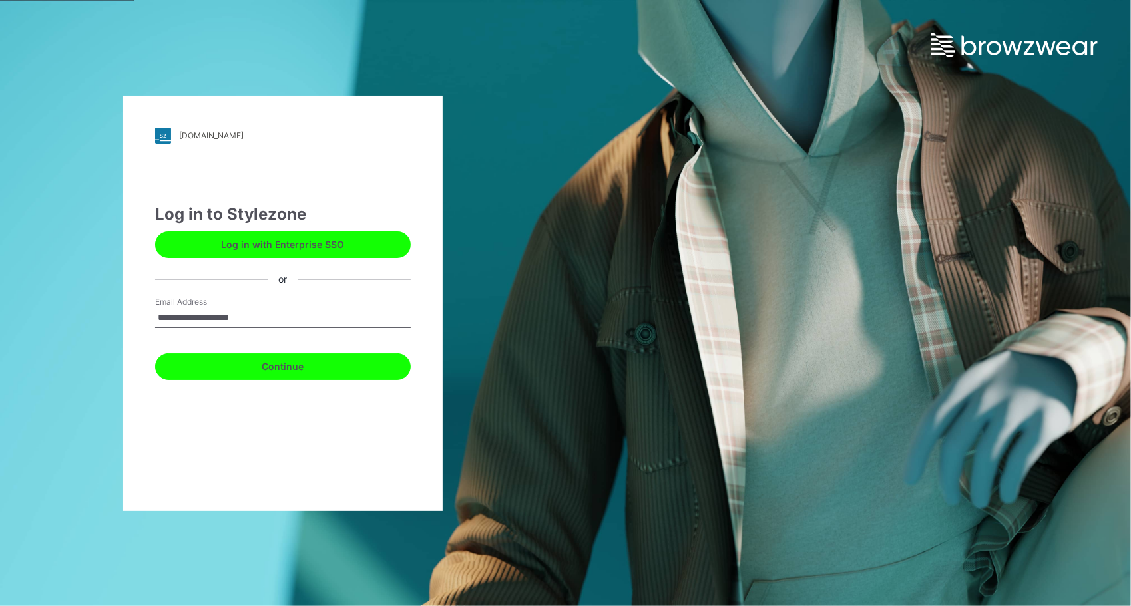
click at [283, 374] on button "Continue" at bounding box center [283, 366] width 256 height 27
